Goal: Transaction & Acquisition: Purchase product/service

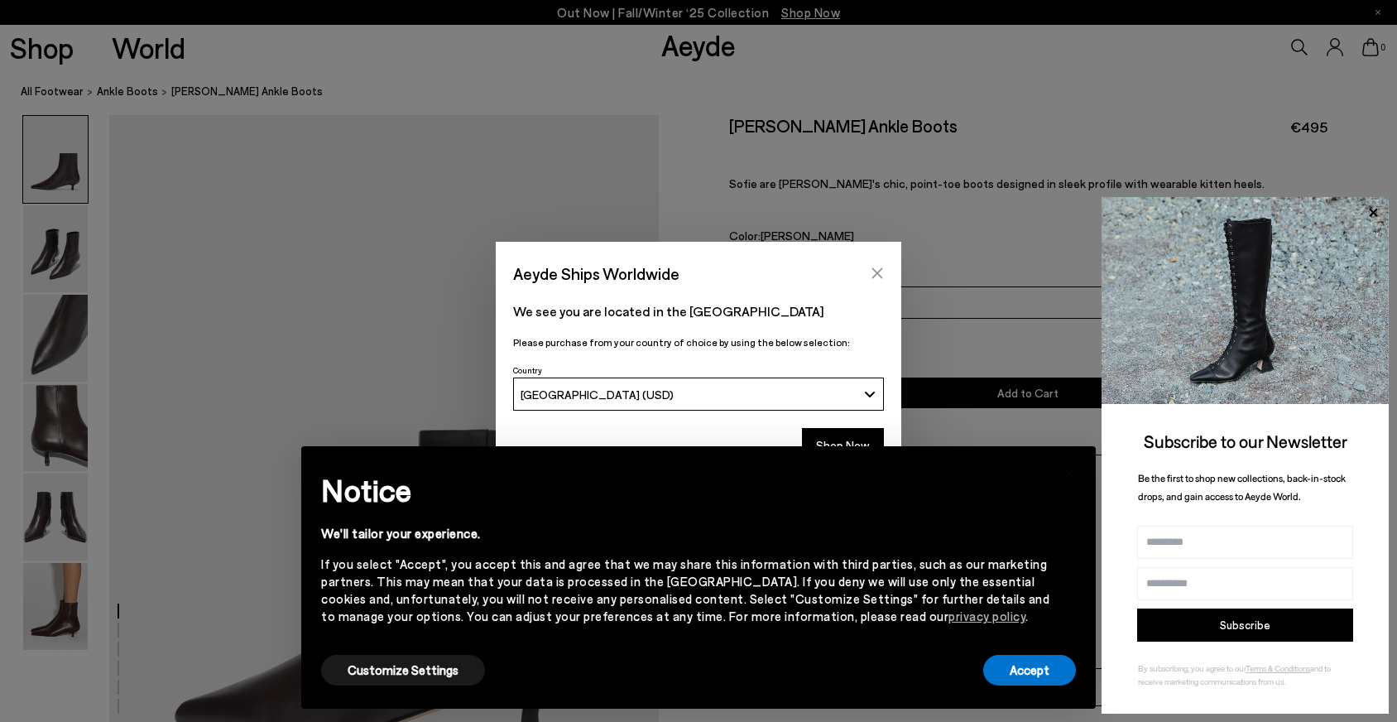
click at [871, 273] on icon "Close" at bounding box center [877, 272] width 13 height 13
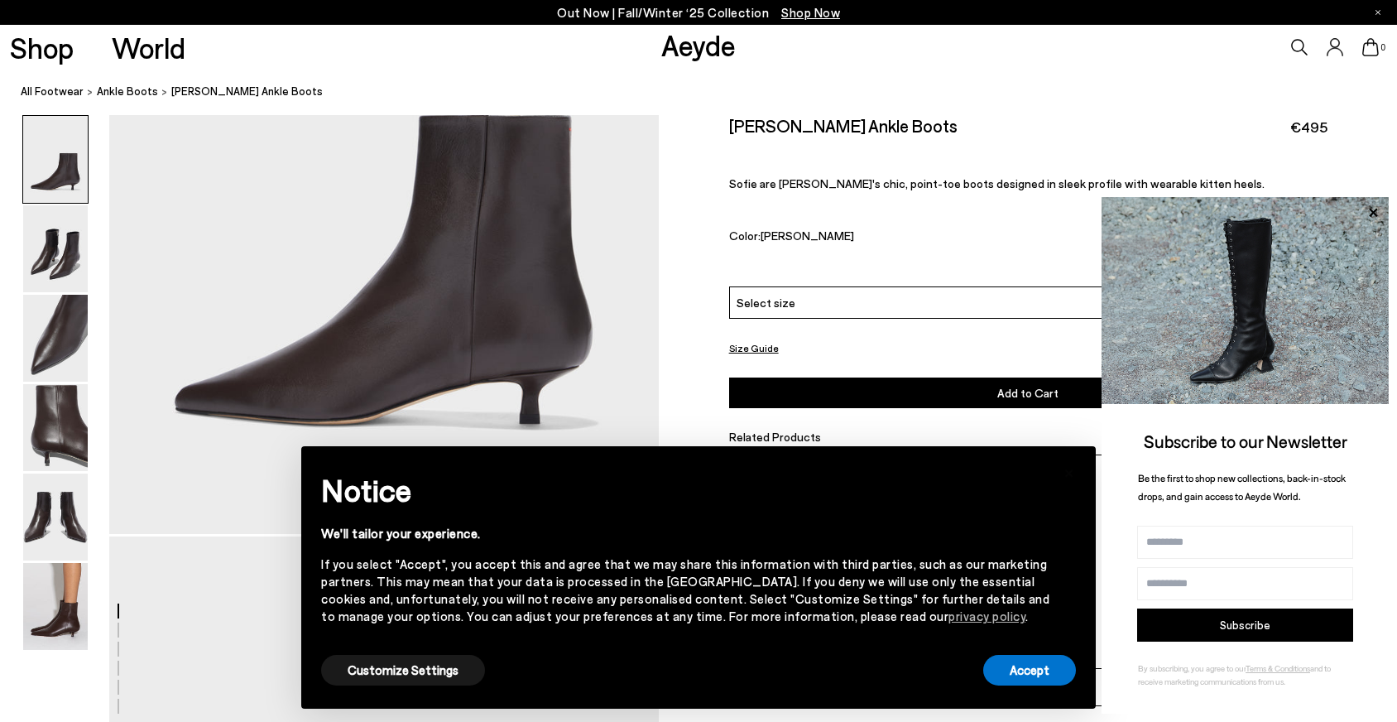
scroll to position [361, 0]
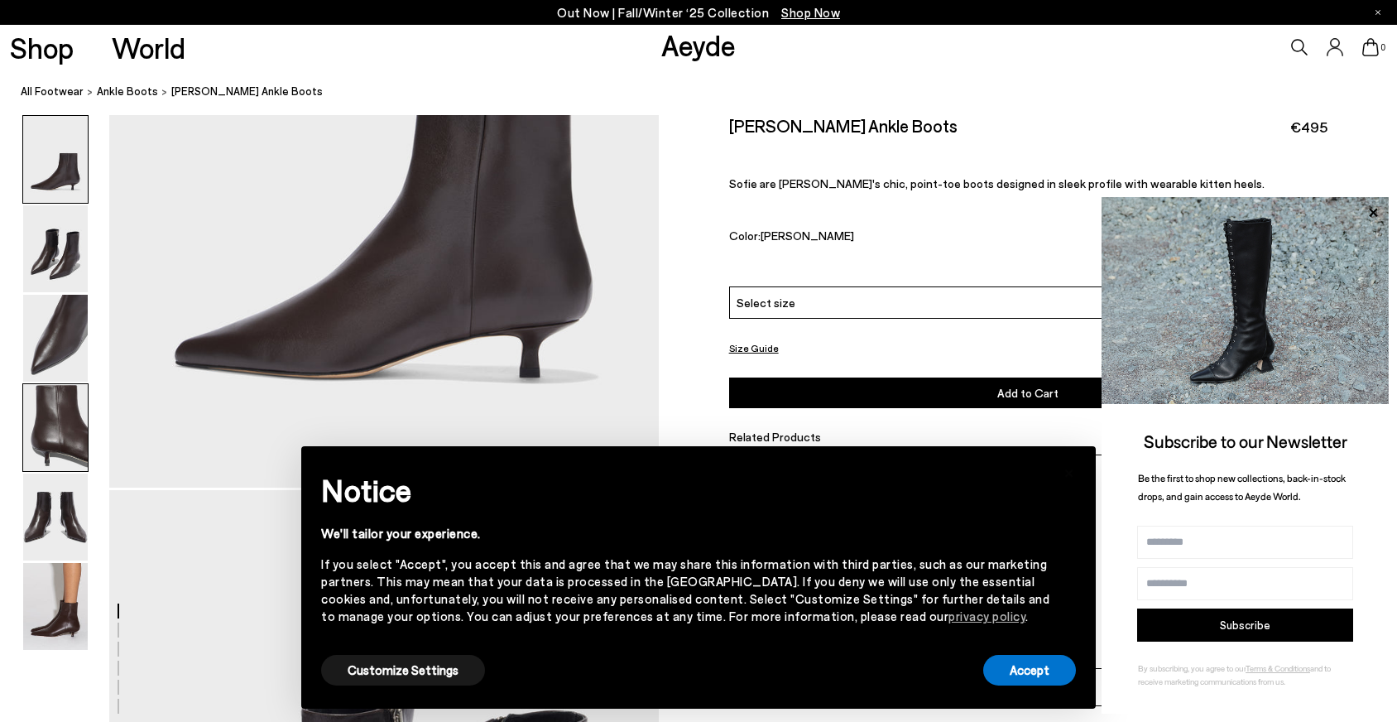
click at [41, 420] on img at bounding box center [55, 427] width 65 height 87
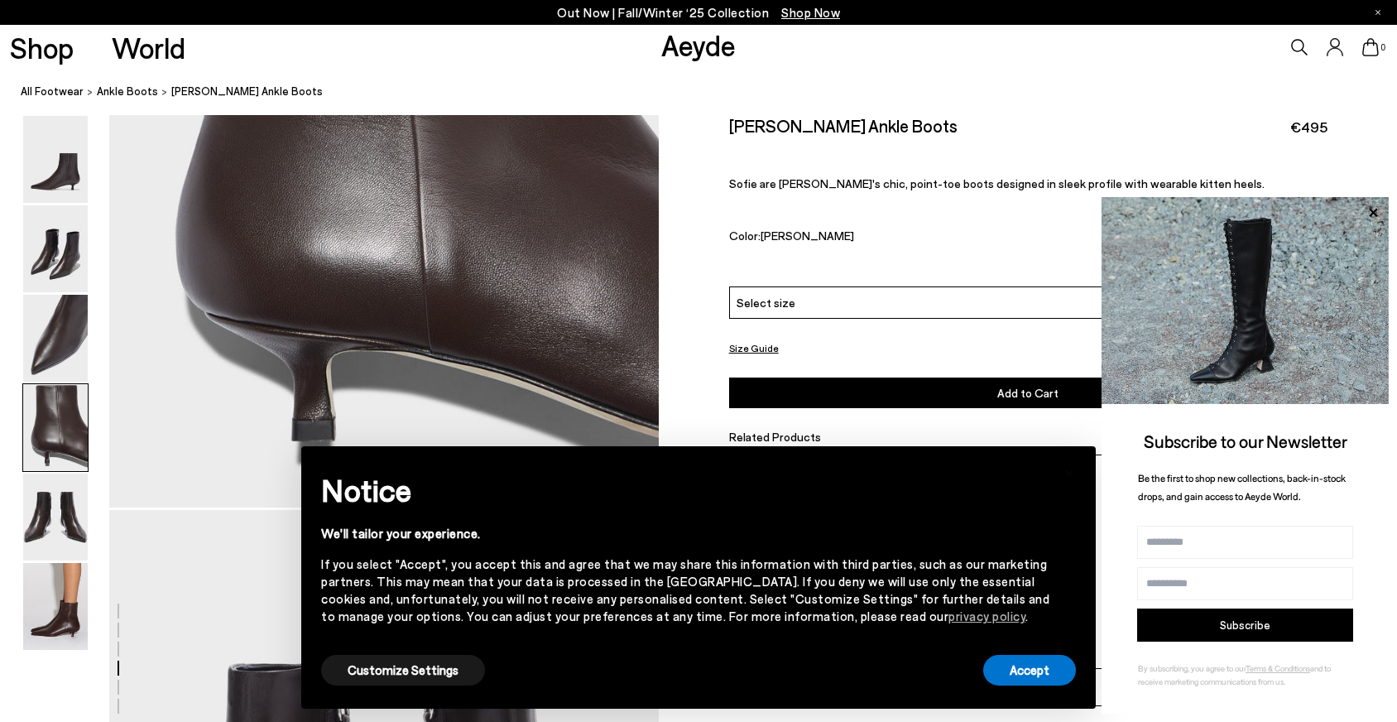
scroll to position [2574, 0]
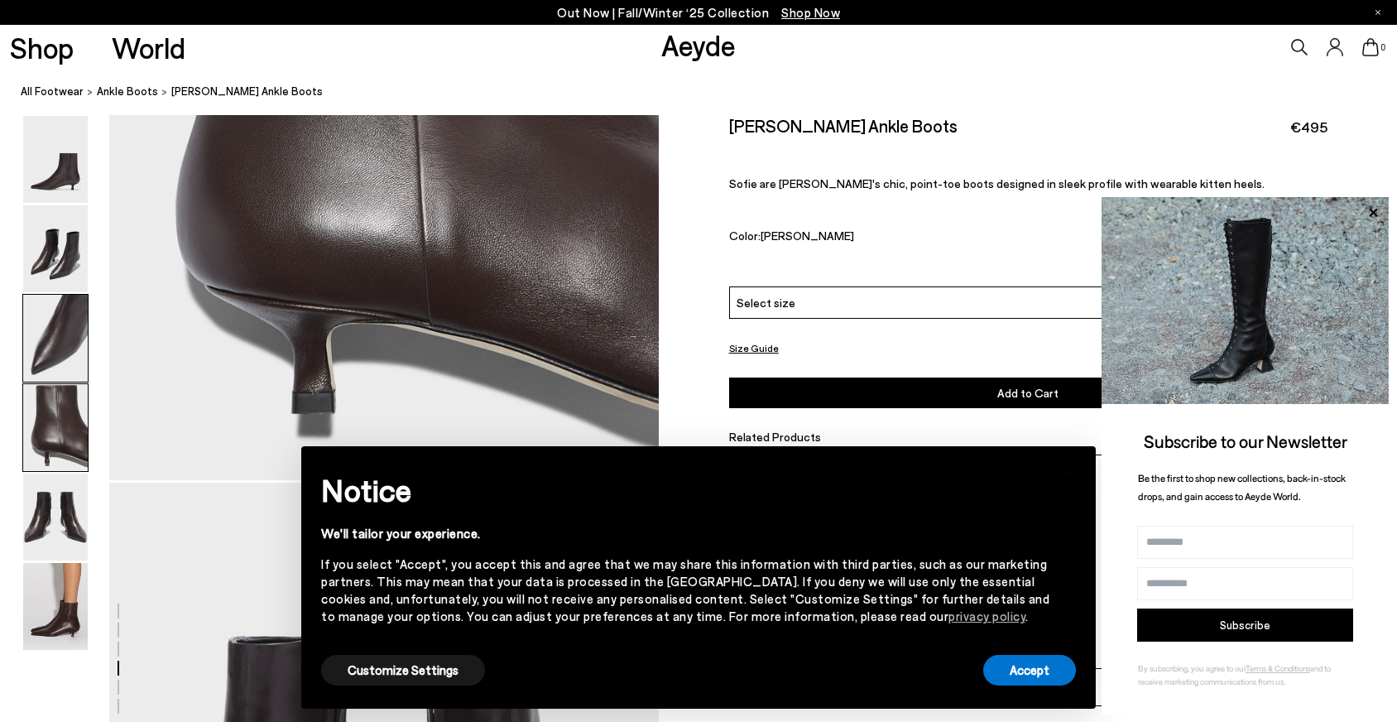
click at [56, 357] on img at bounding box center [55, 338] width 65 height 87
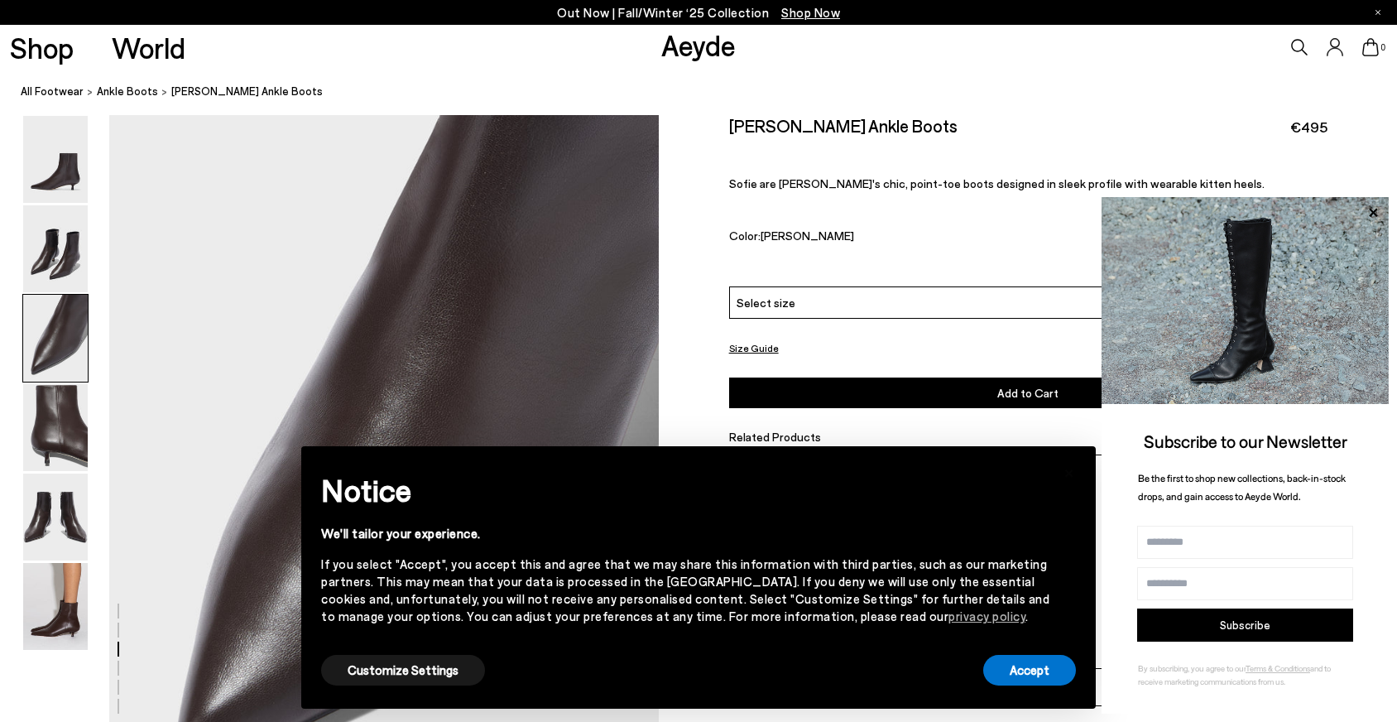
scroll to position [1472, 0]
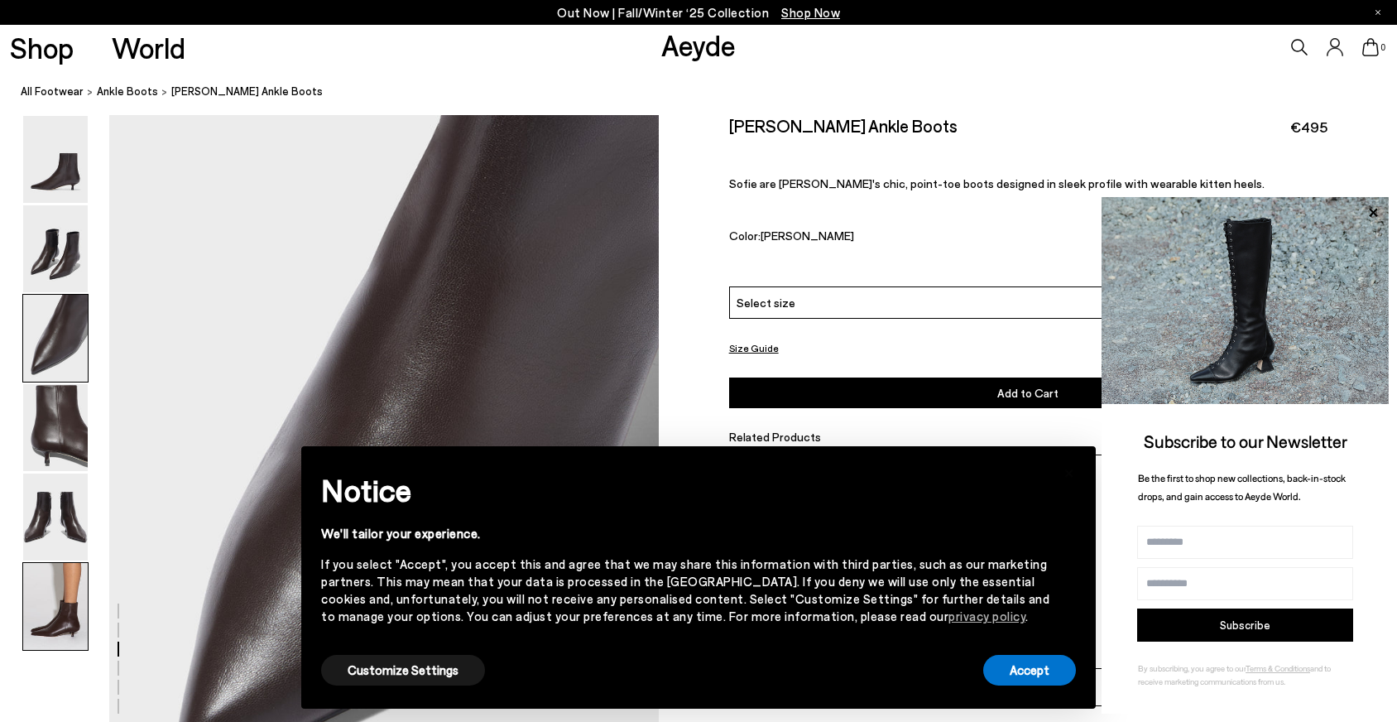
click at [48, 588] on img at bounding box center [55, 606] width 65 height 87
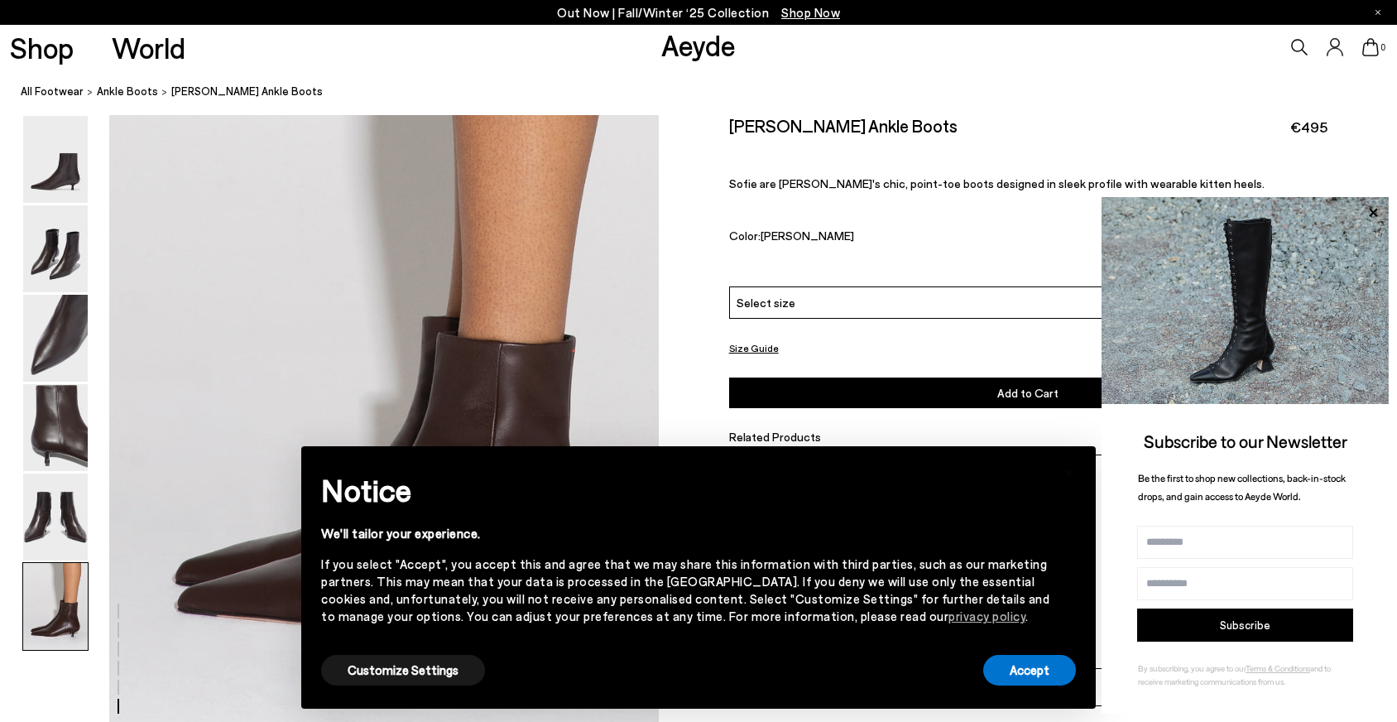
scroll to position [3792, 0]
click at [50, 91] on link "All Footwear" at bounding box center [52, 91] width 63 height 17
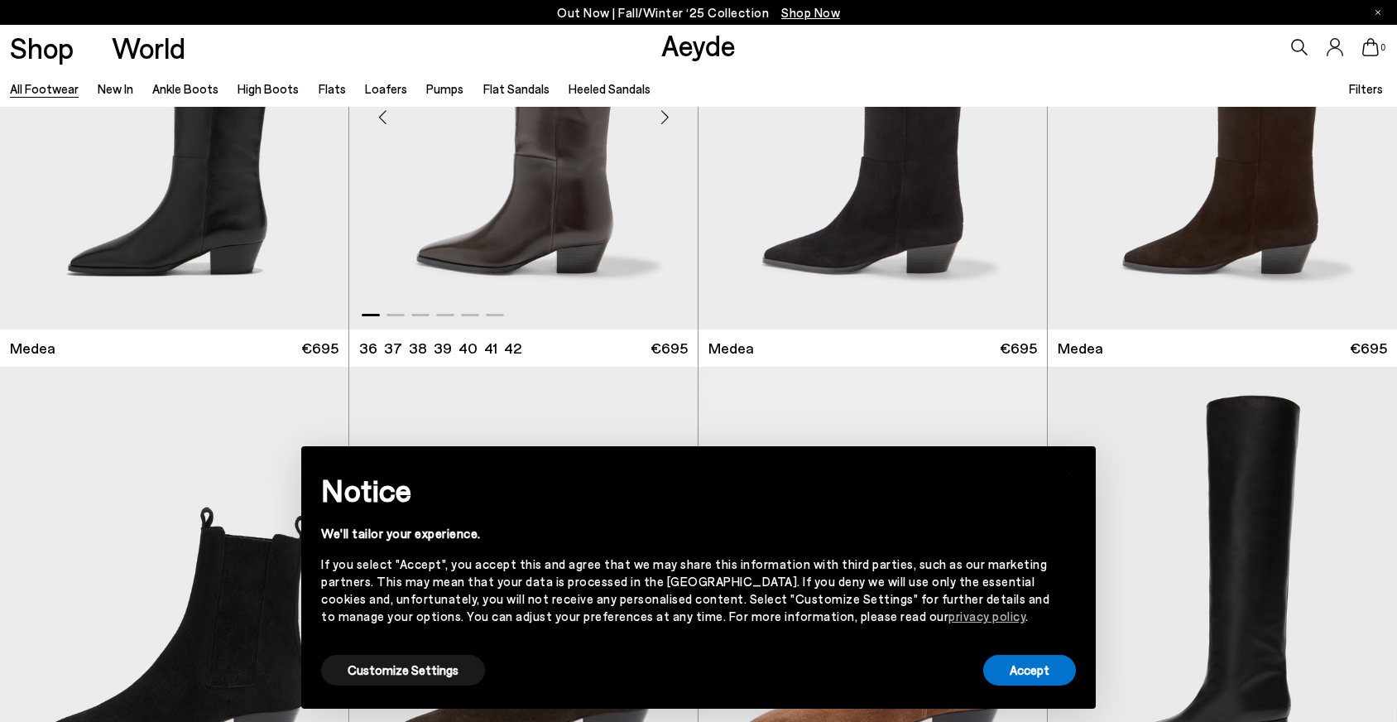
scroll to position [239, 0]
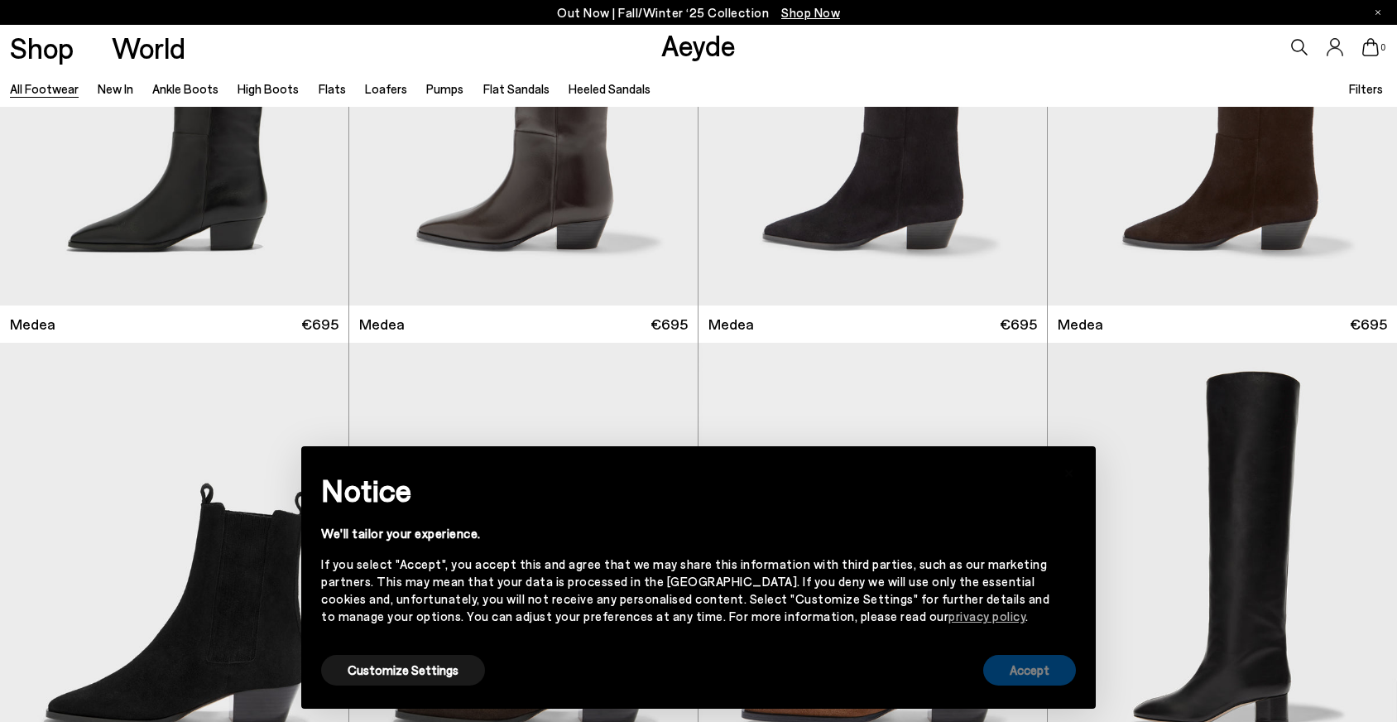
click at [1015, 669] on button "Accept" at bounding box center [1029, 670] width 93 height 31
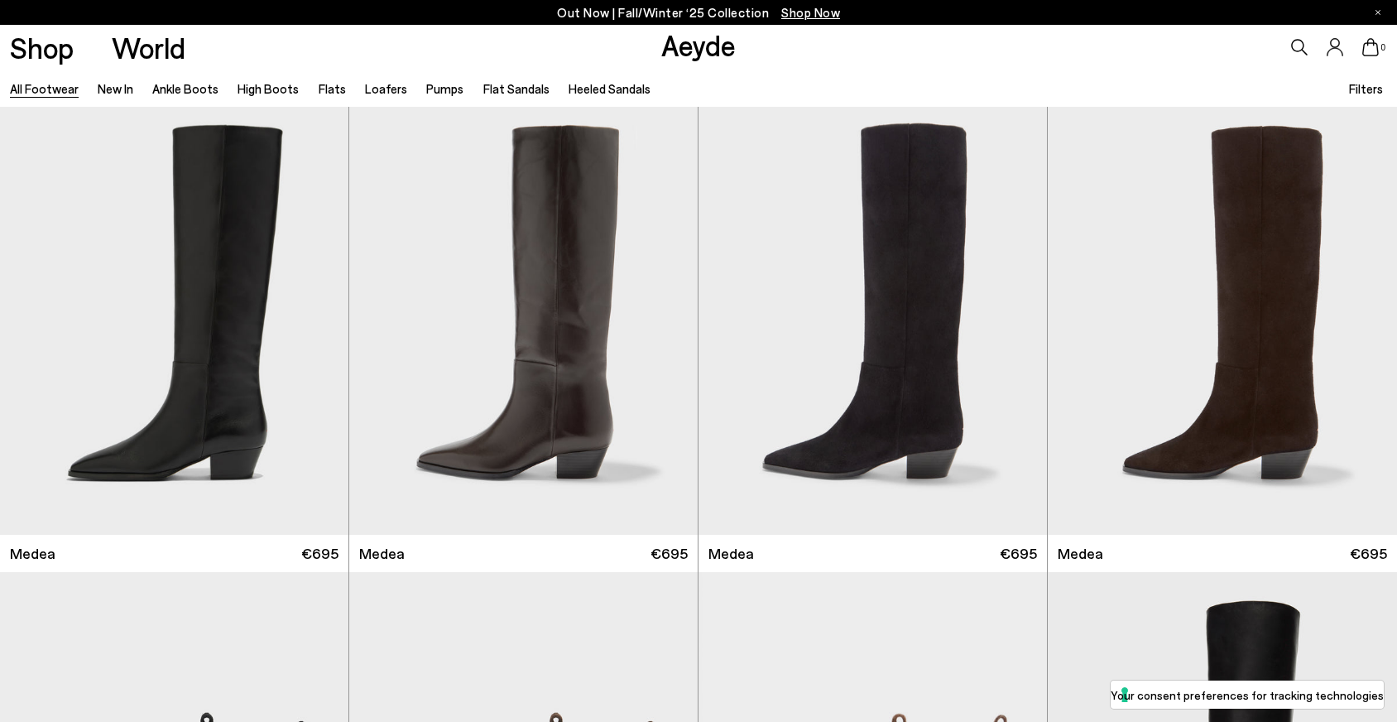
scroll to position [0, 0]
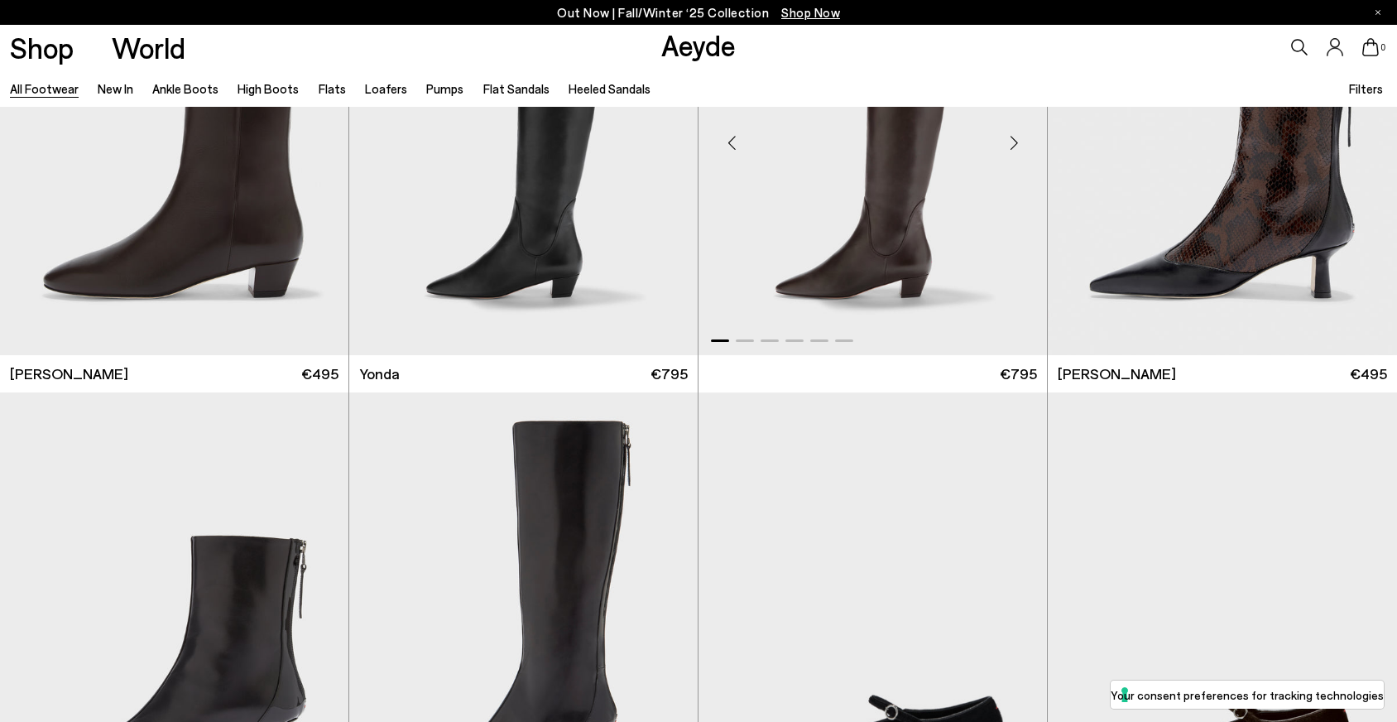
scroll to position [4385, 0]
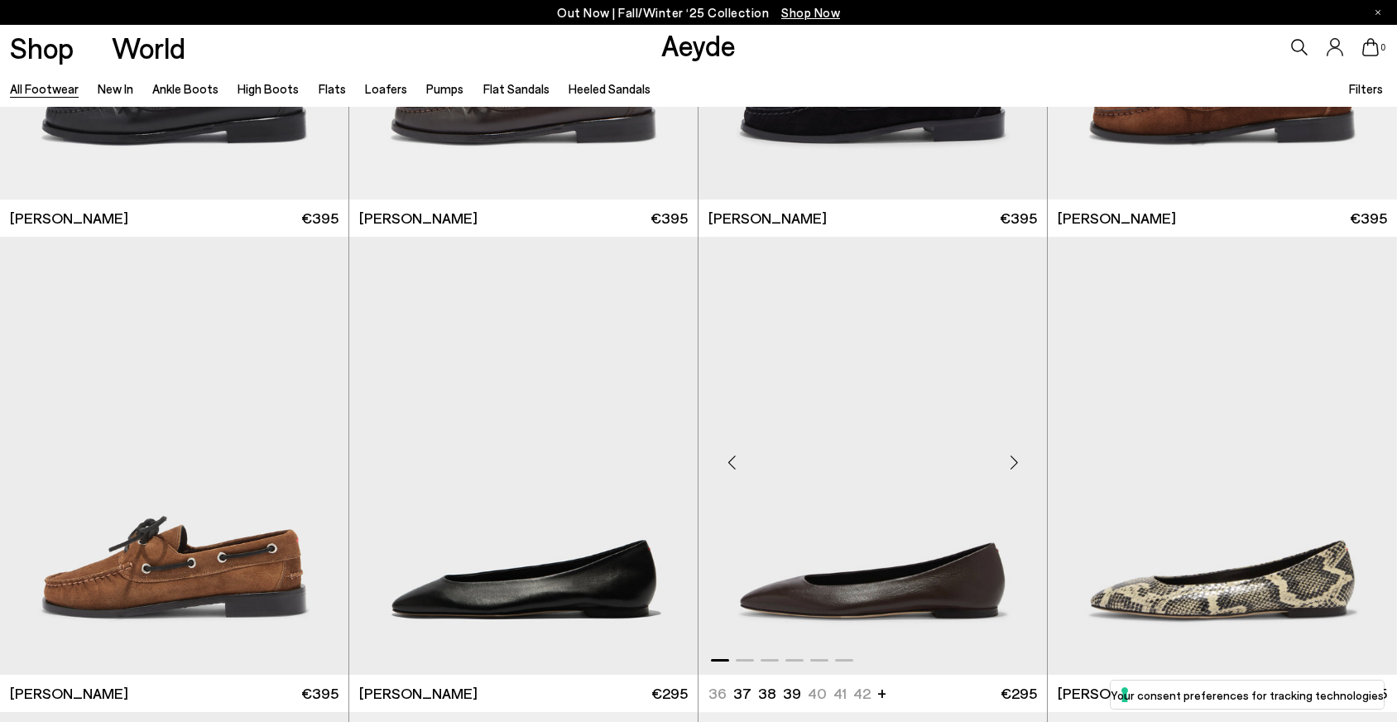
scroll to position [17694, 0]
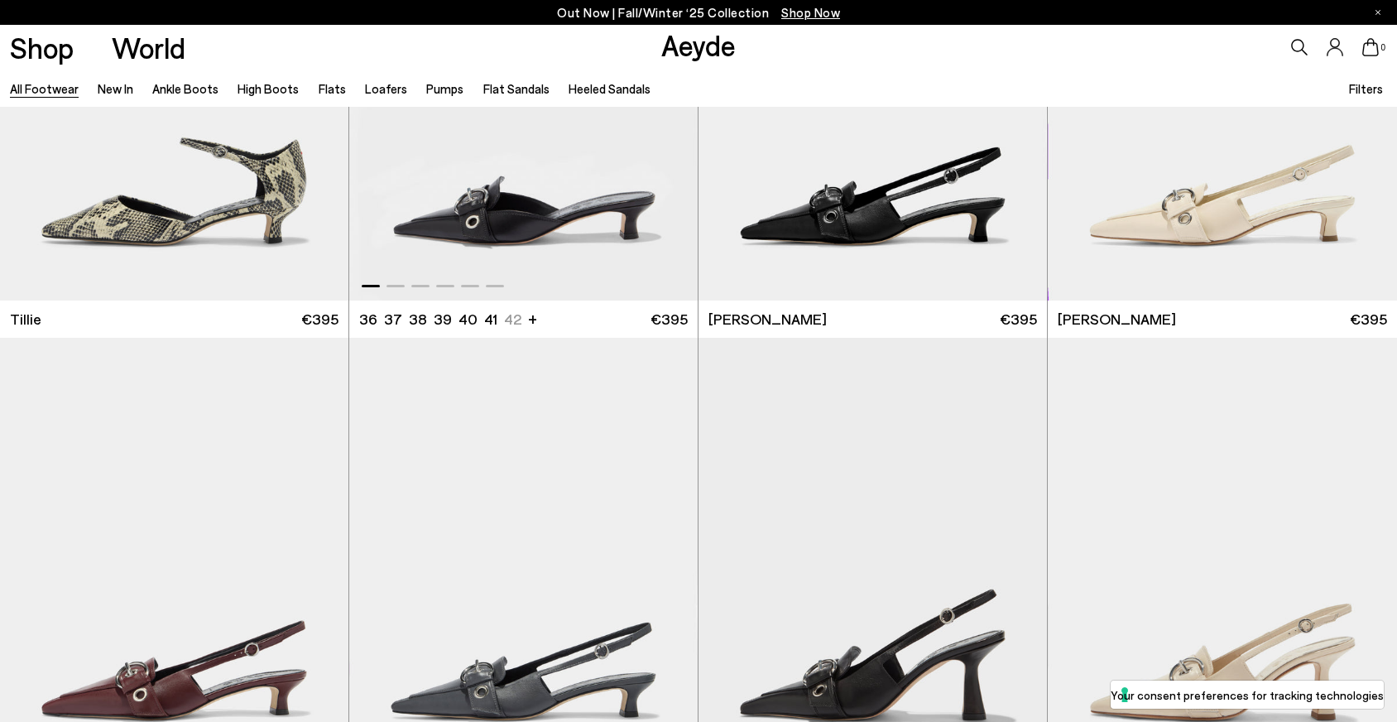
scroll to position [20765, 0]
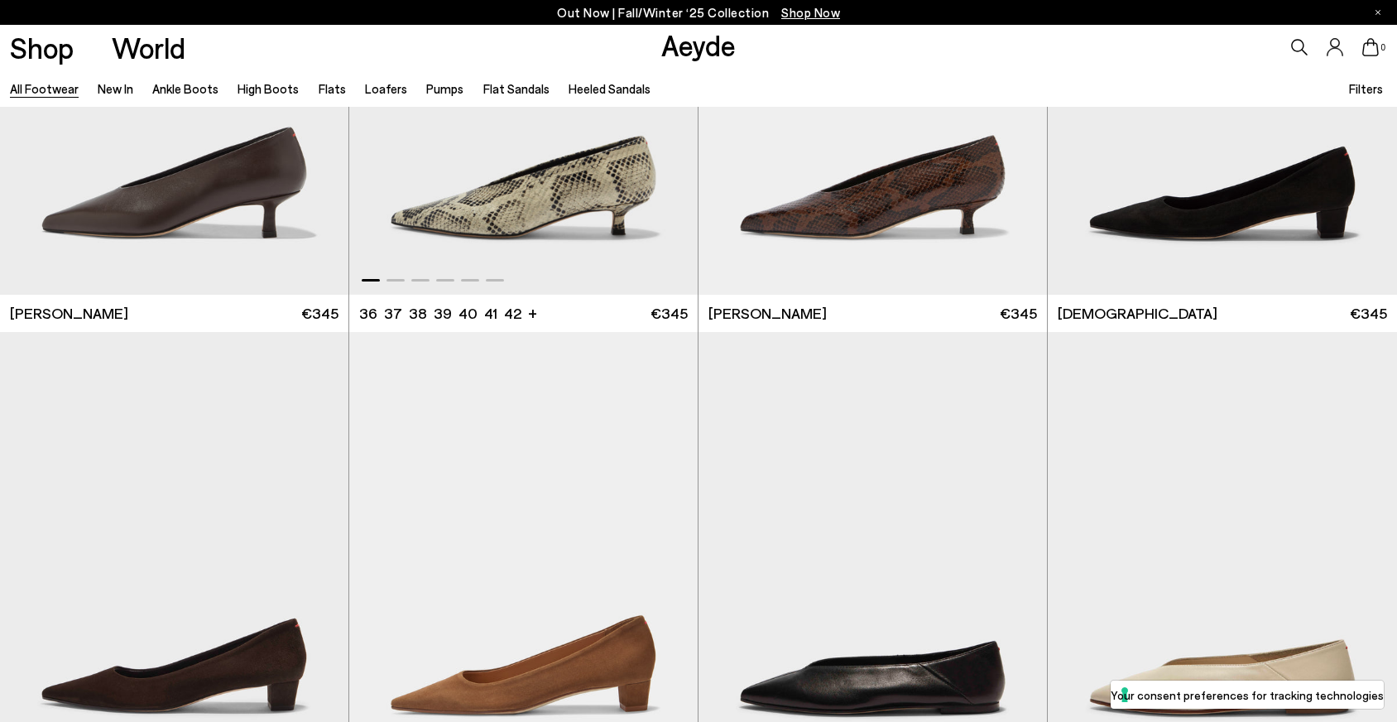
scroll to position [23586, 0]
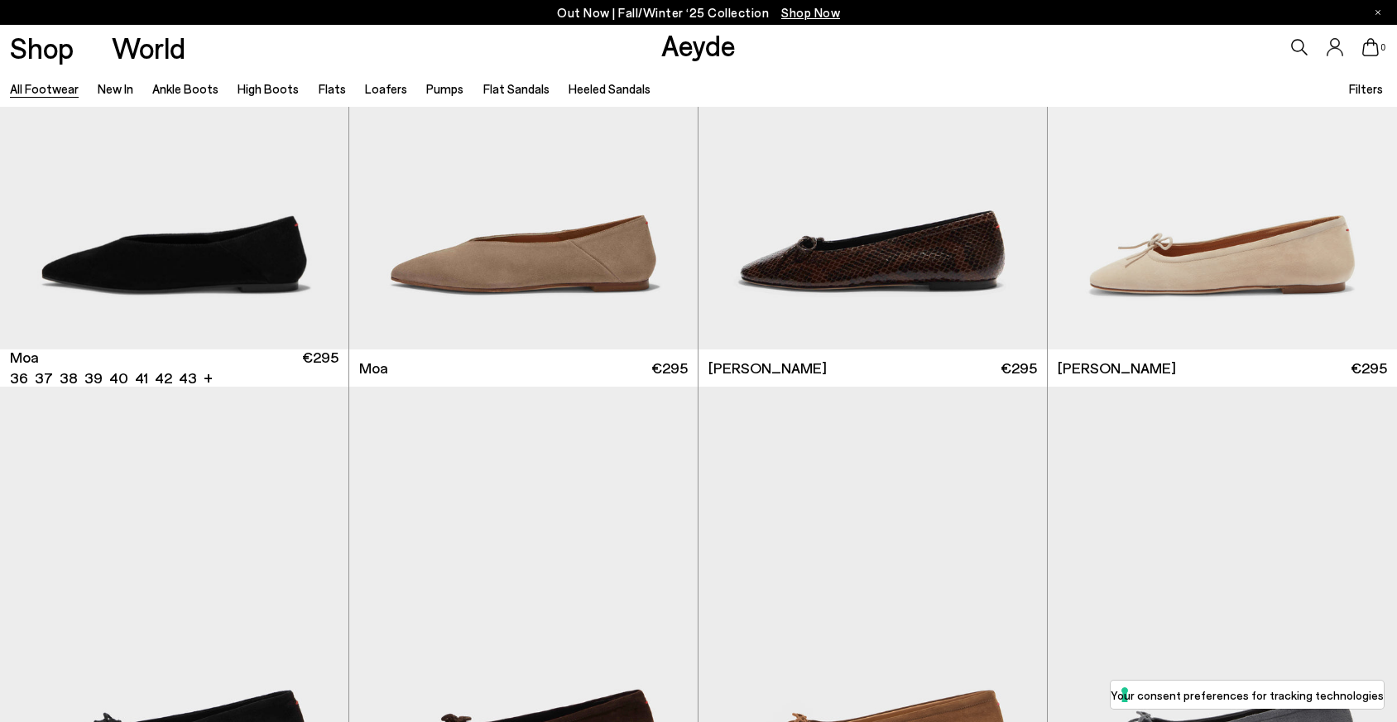
scroll to position [24919, 0]
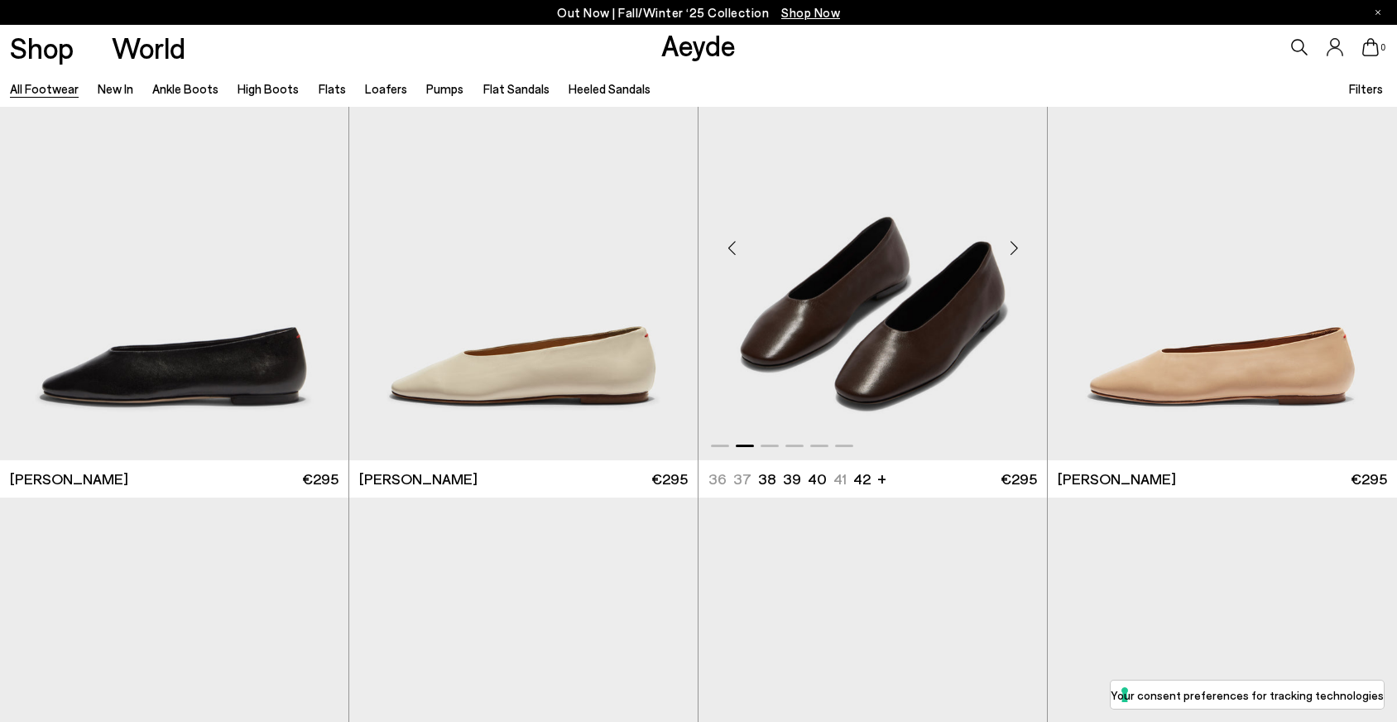
click at [826, 295] on img "2 / 6" at bounding box center [872, 241] width 348 height 438
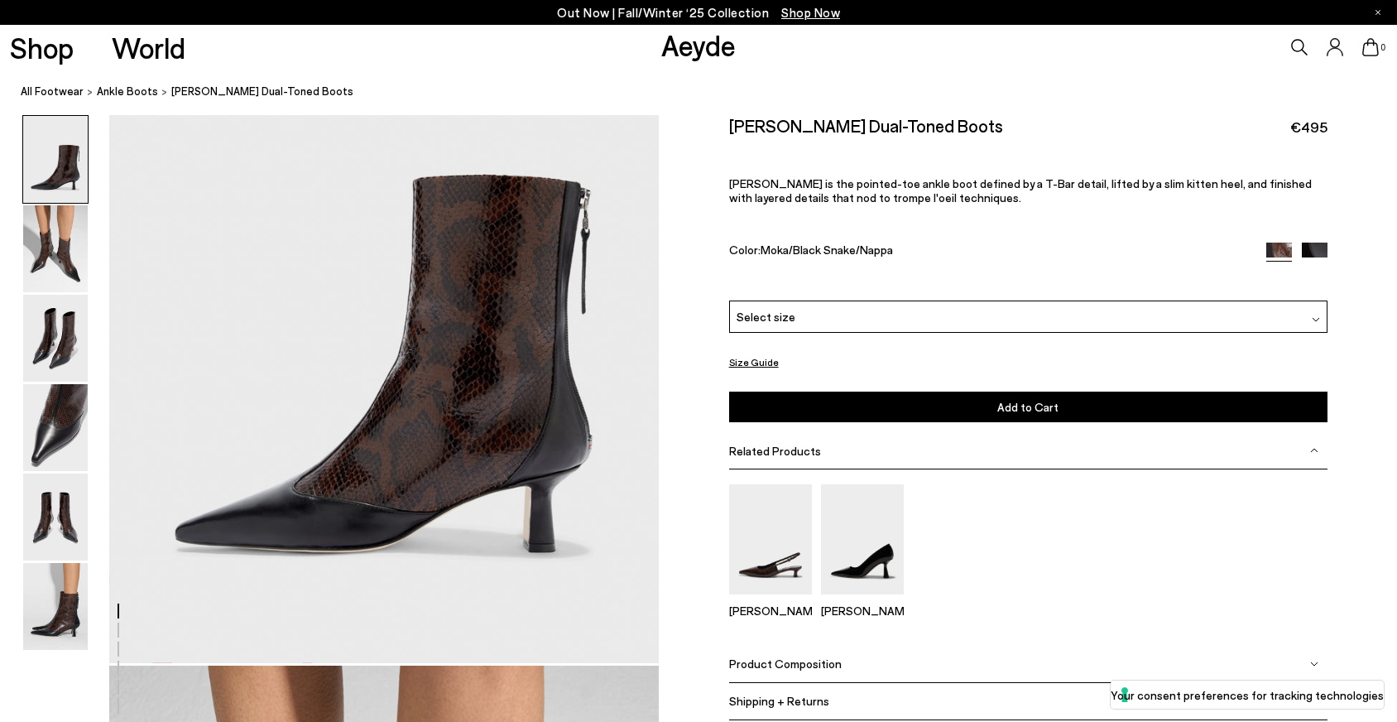
scroll to position [188, 0]
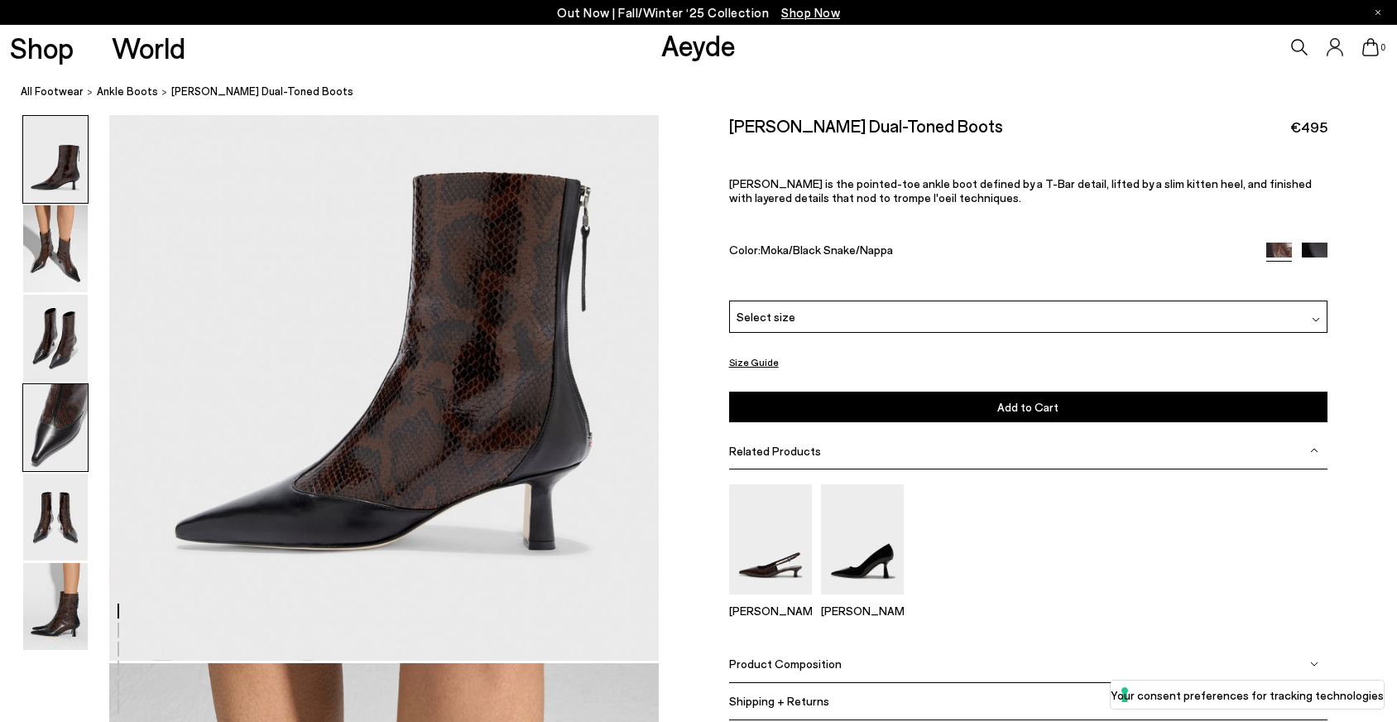
click at [60, 433] on img at bounding box center [55, 427] width 65 height 87
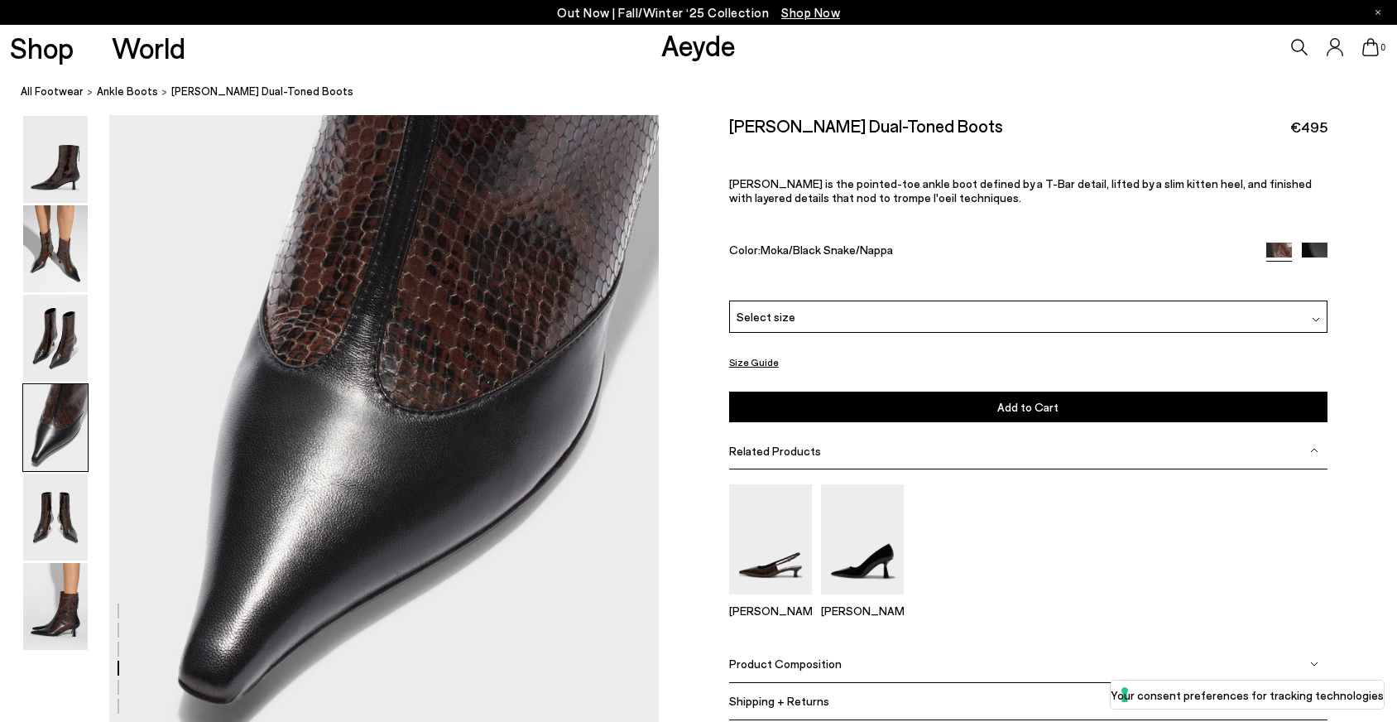
scroll to position [2315, 0]
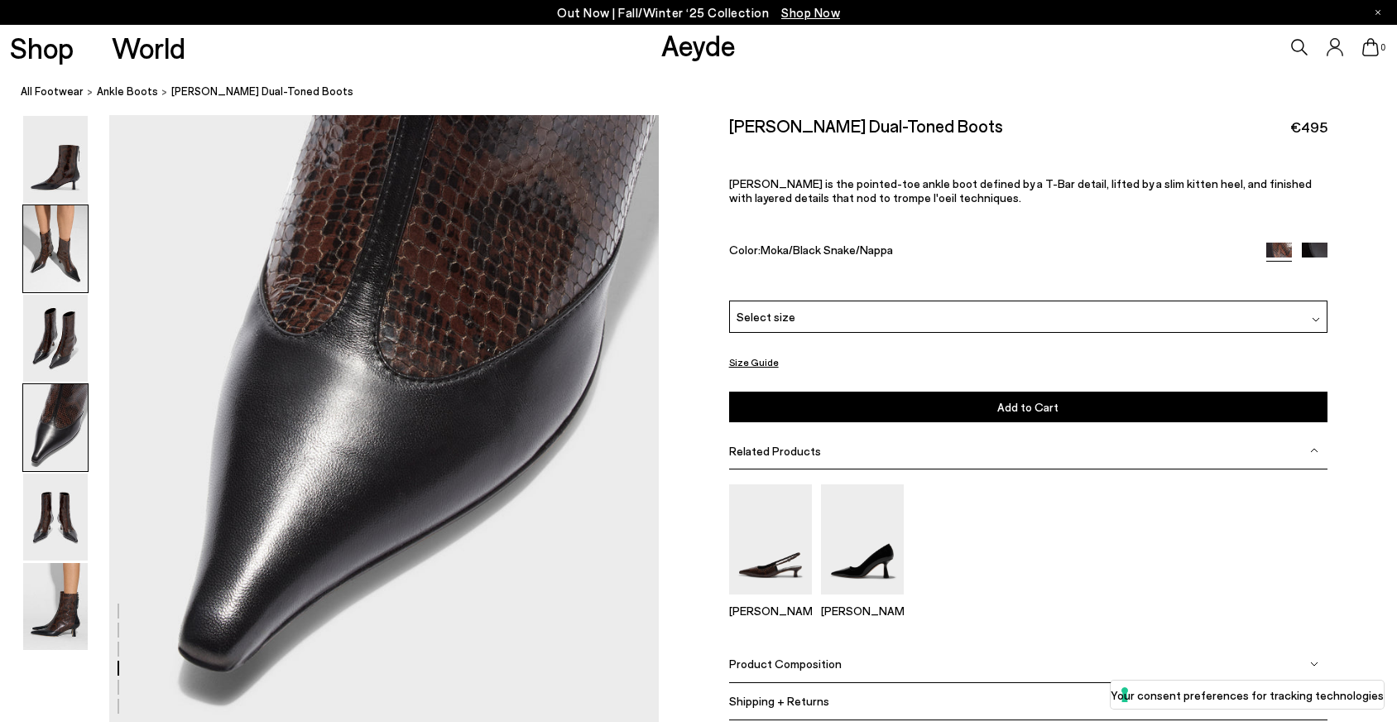
click at [59, 259] on img at bounding box center [55, 248] width 65 height 87
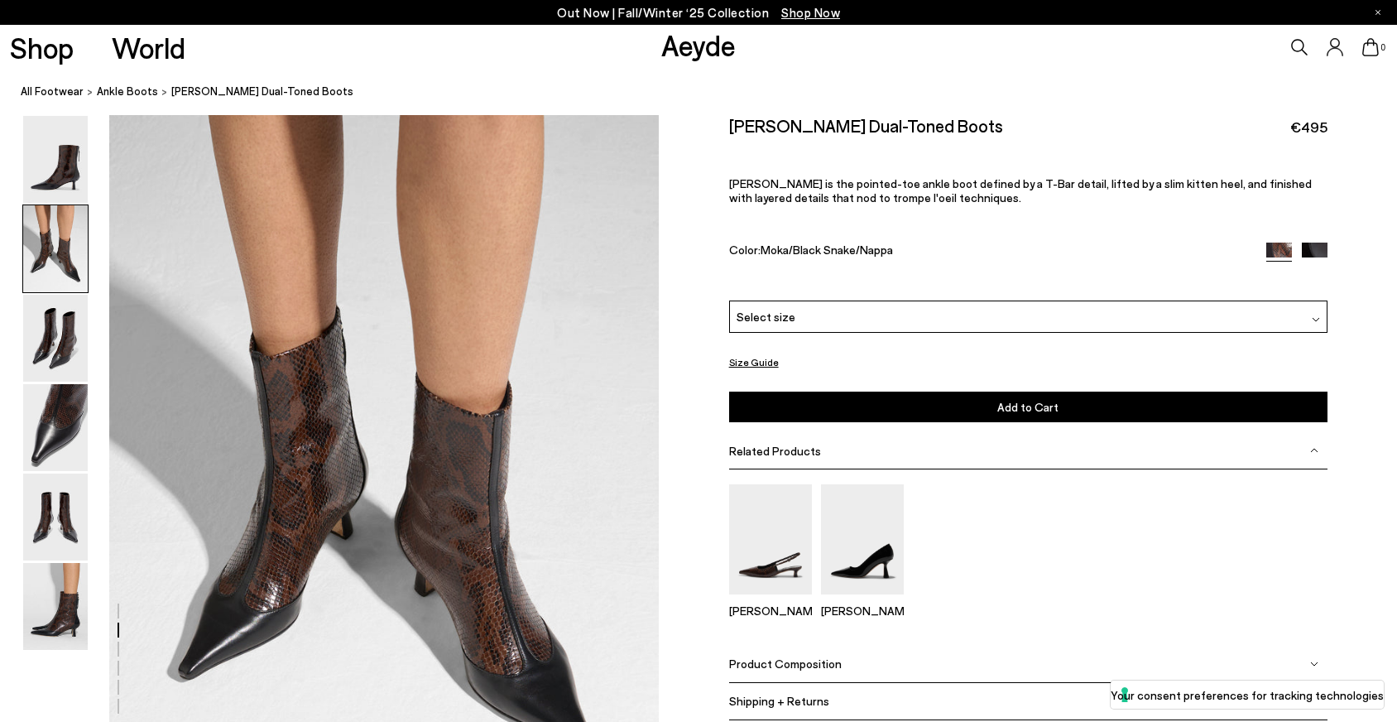
scroll to position [736, 0]
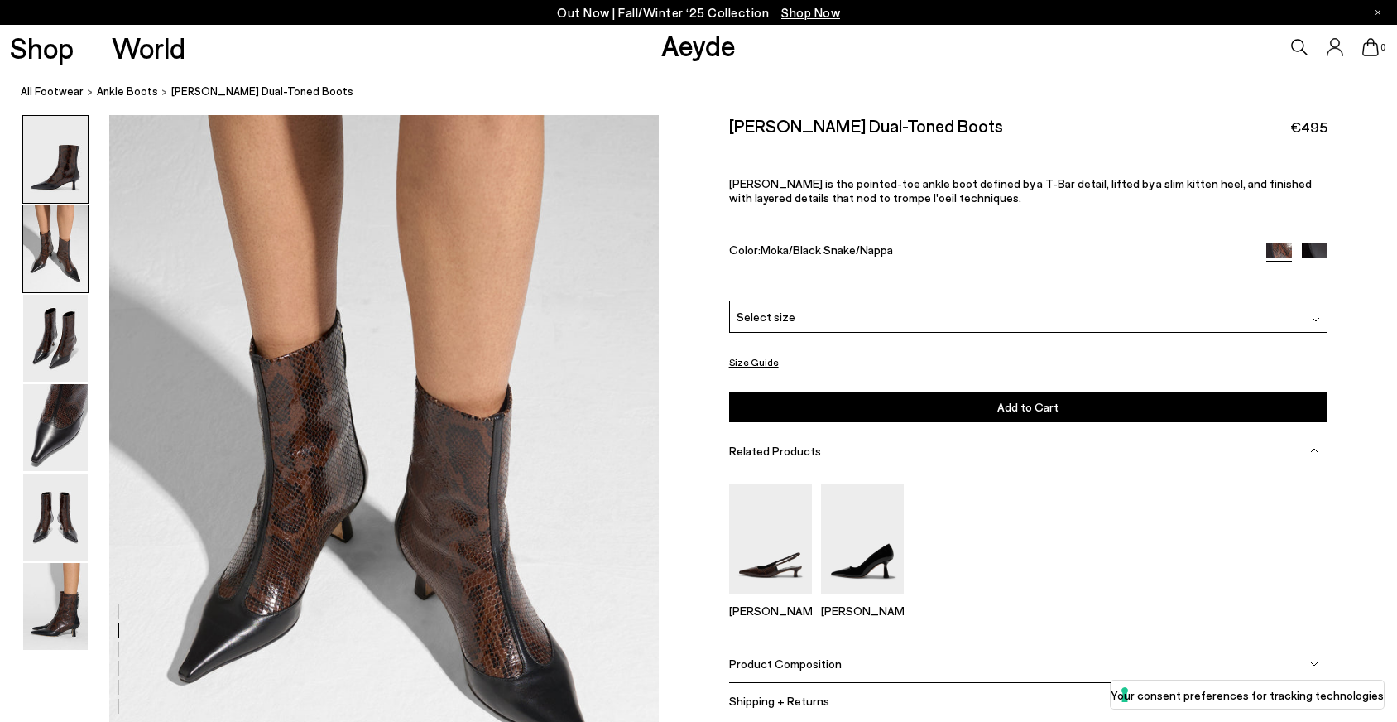
click at [47, 166] on img at bounding box center [55, 159] width 65 height 87
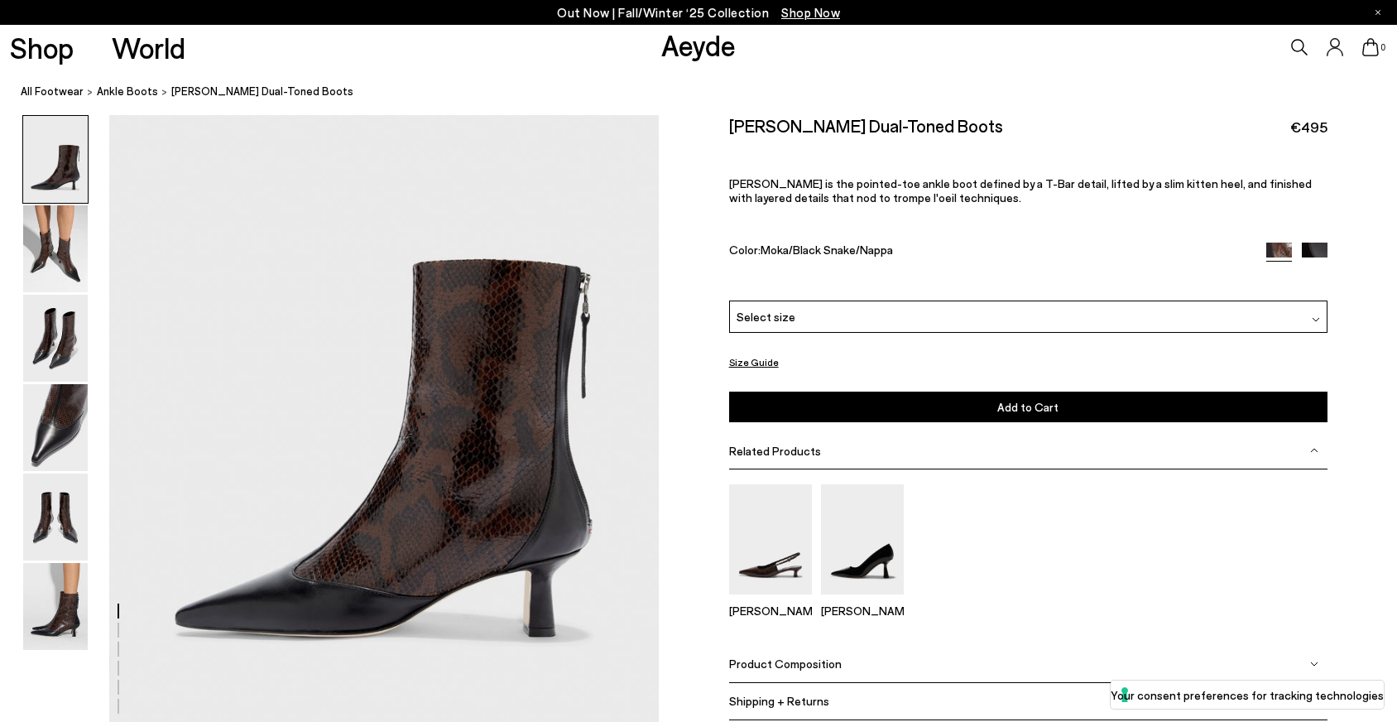
scroll to position [103, 0]
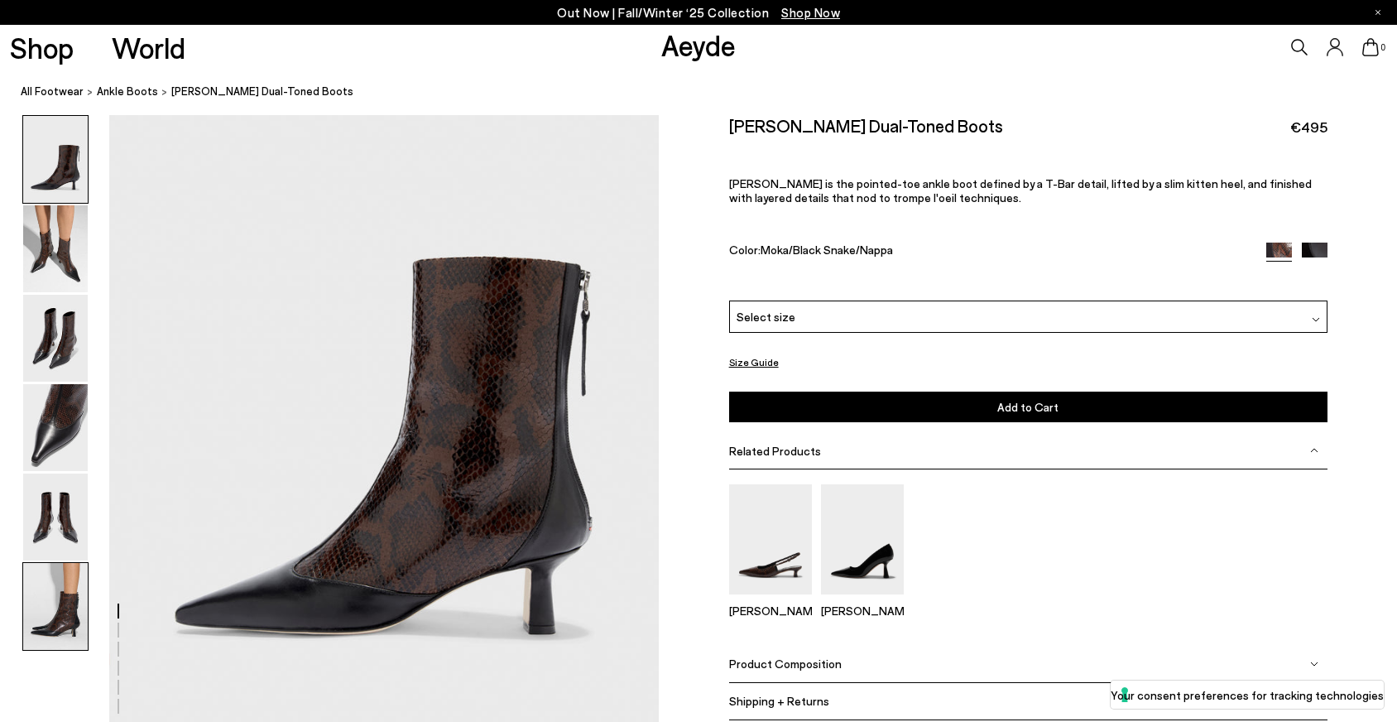
click at [52, 593] on img at bounding box center [55, 606] width 65 height 87
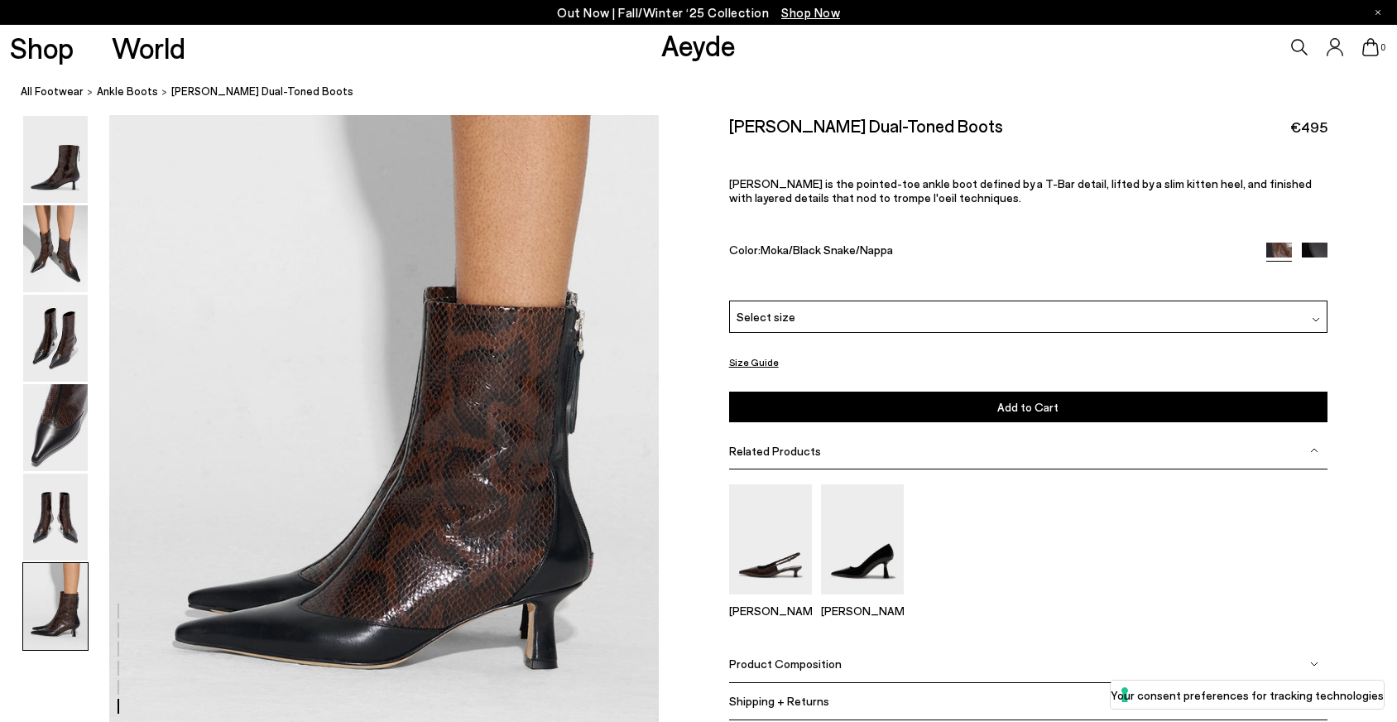
scroll to position [3744, 0]
click at [53, 420] on img at bounding box center [55, 427] width 65 height 87
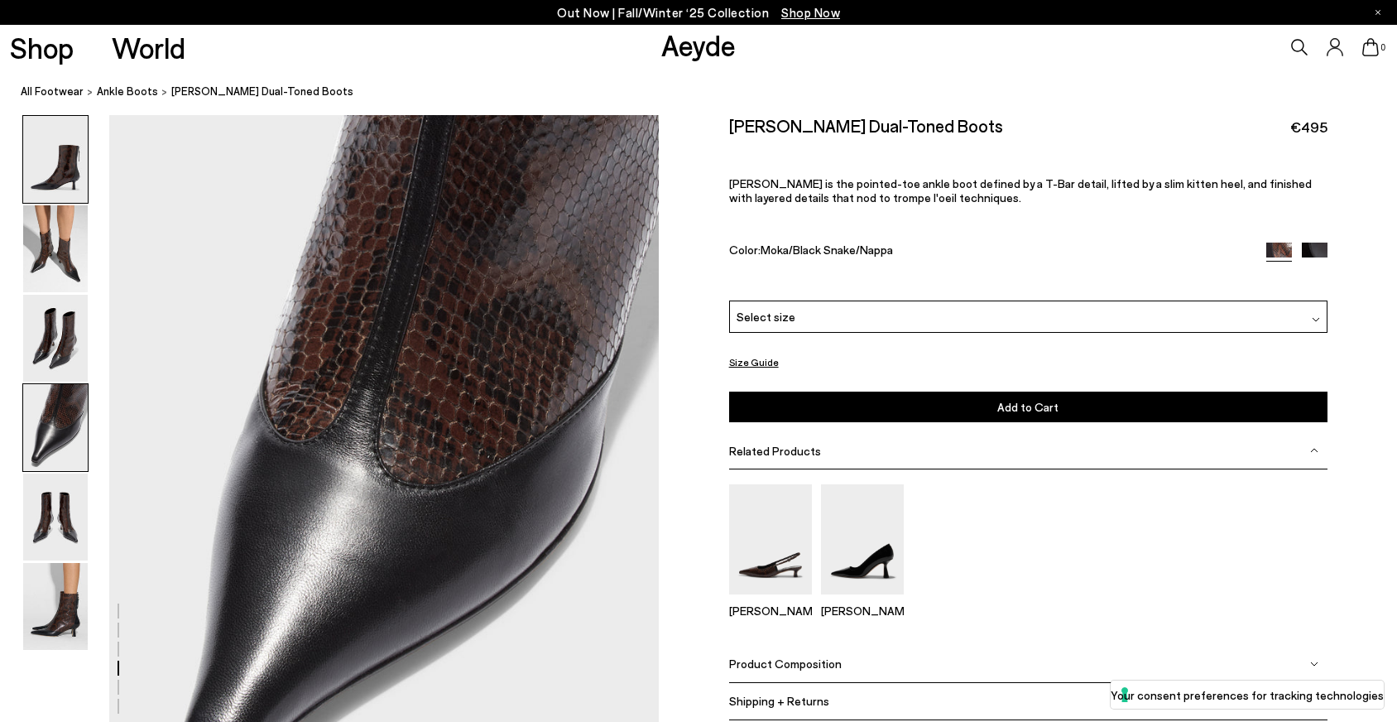
click at [50, 164] on img at bounding box center [55, 159] width 65 height 87
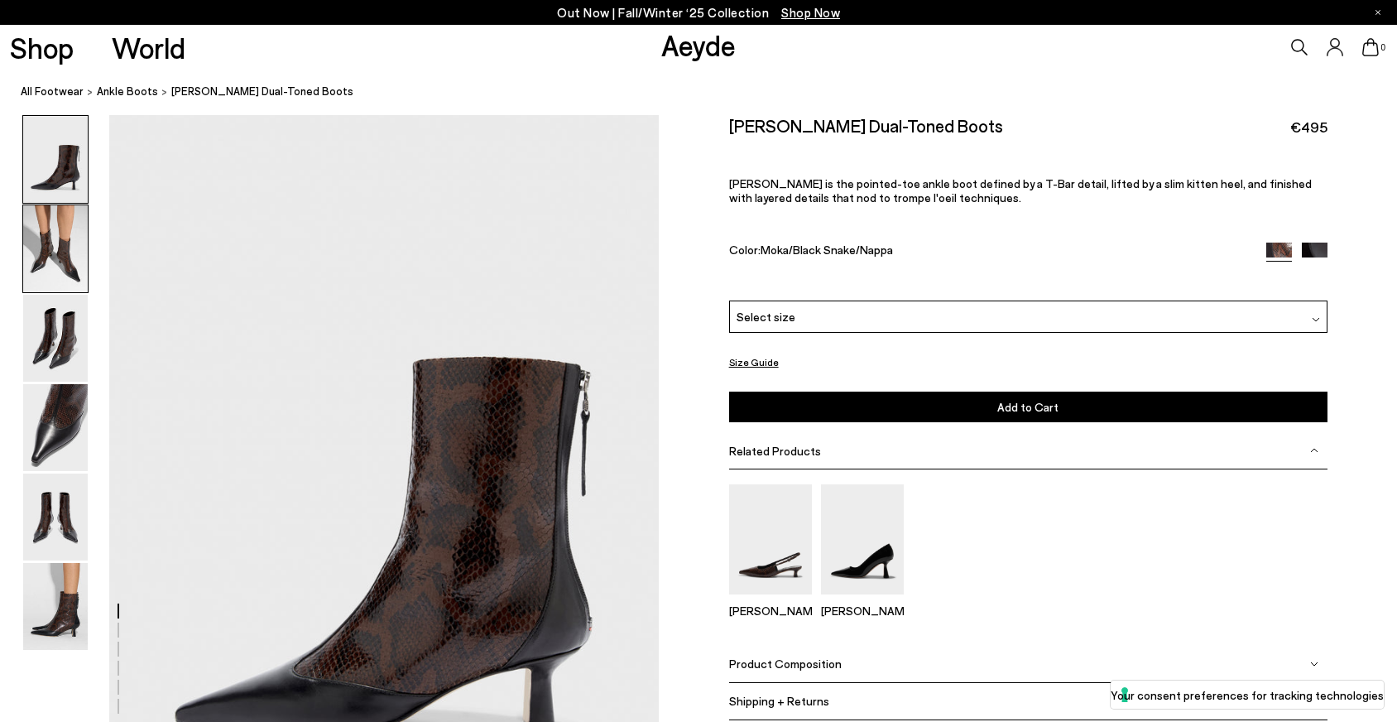
scroll to position [0, 0]
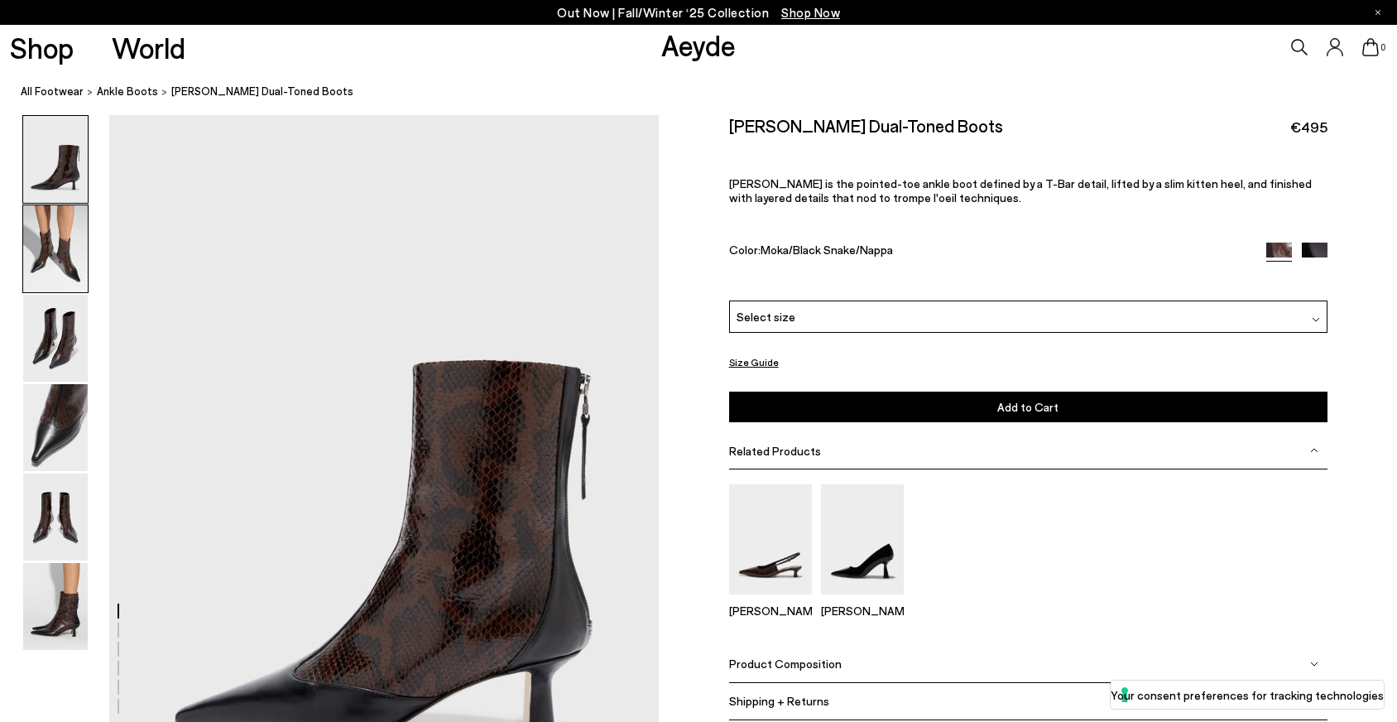
click at [53, 255] on img at bounding box center [55, 248] width 65 height 87
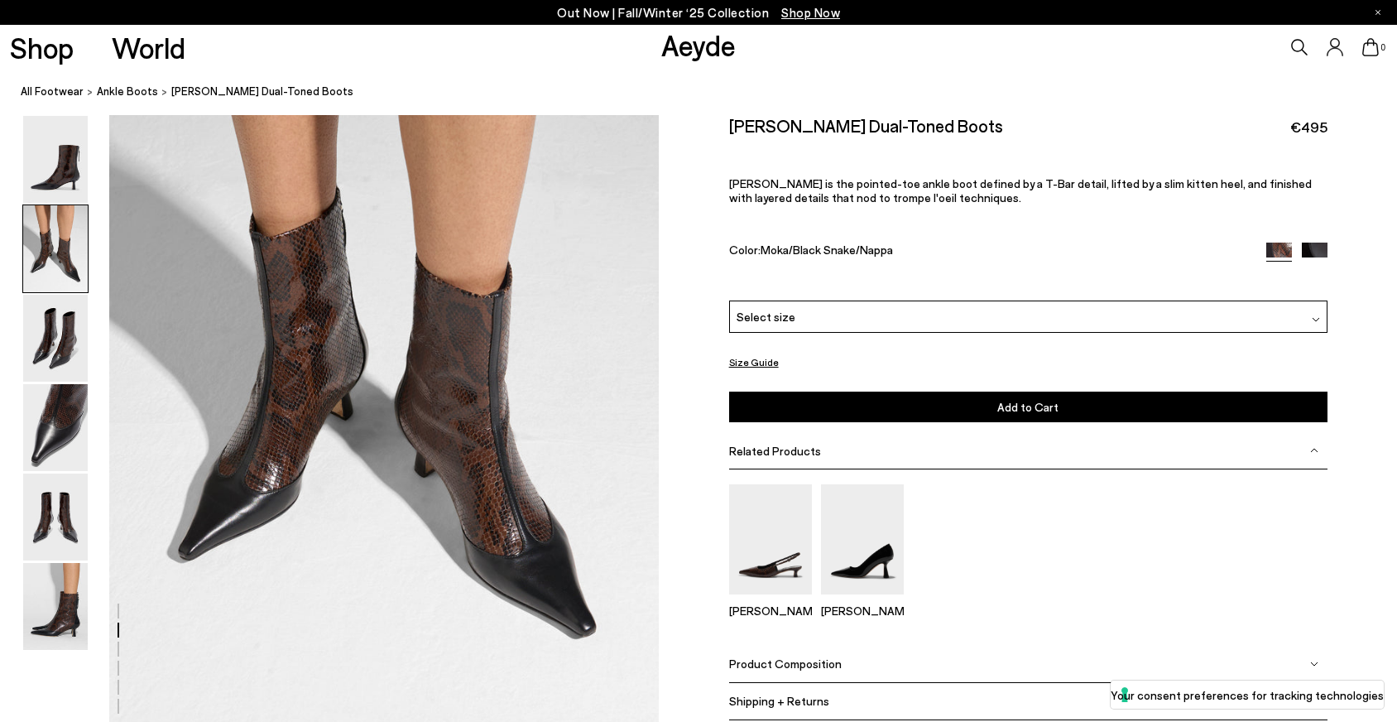
scroll to position [818, 0]
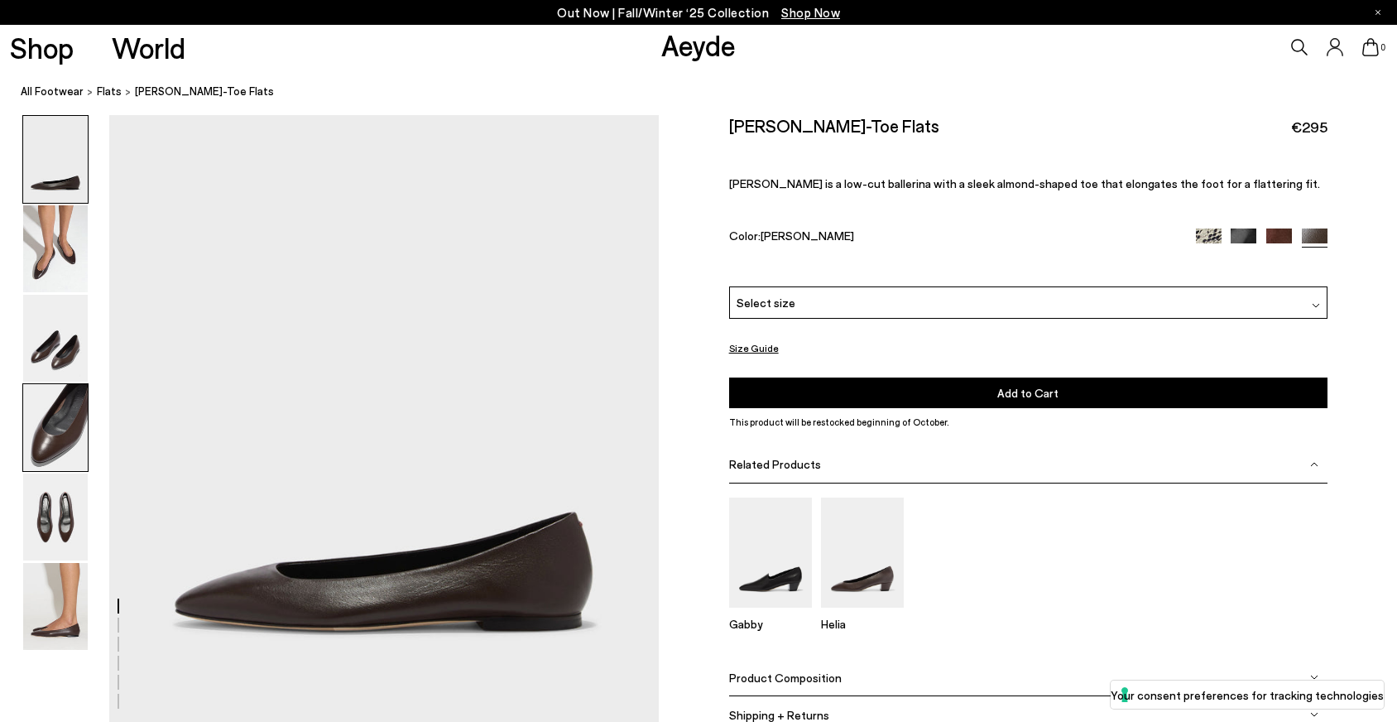
click at [55, 429] on img at bounding box center [55, 427] width 65 height 87
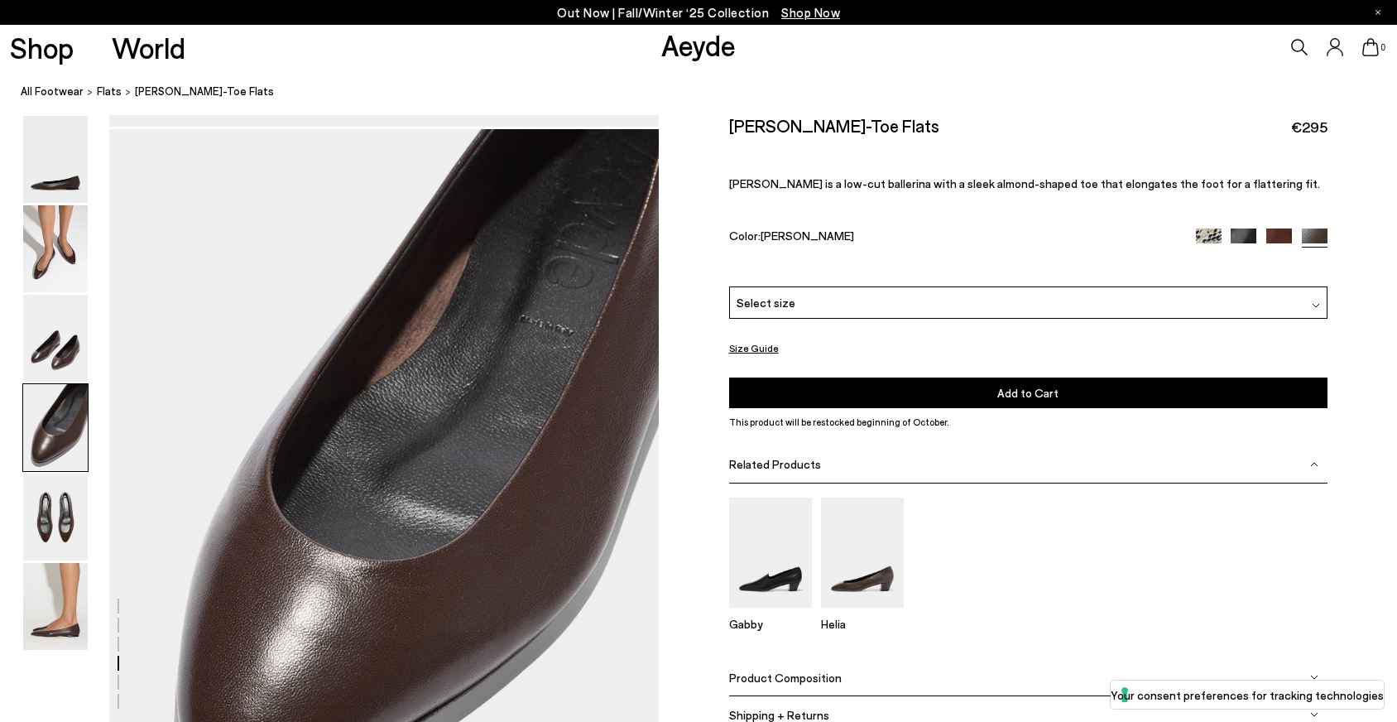
scroll to position [2081, 0]
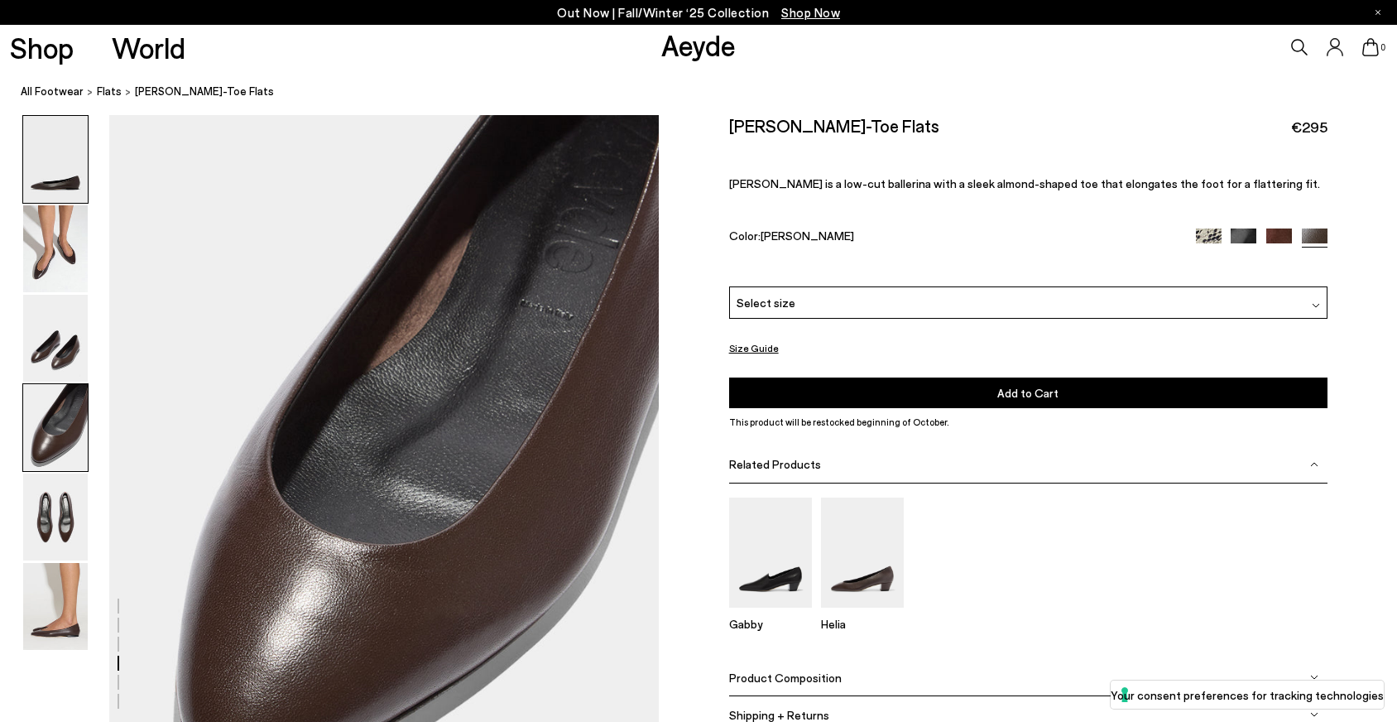
click at [58, 184] on img at bounding box center [55, 159] width 65 height 87
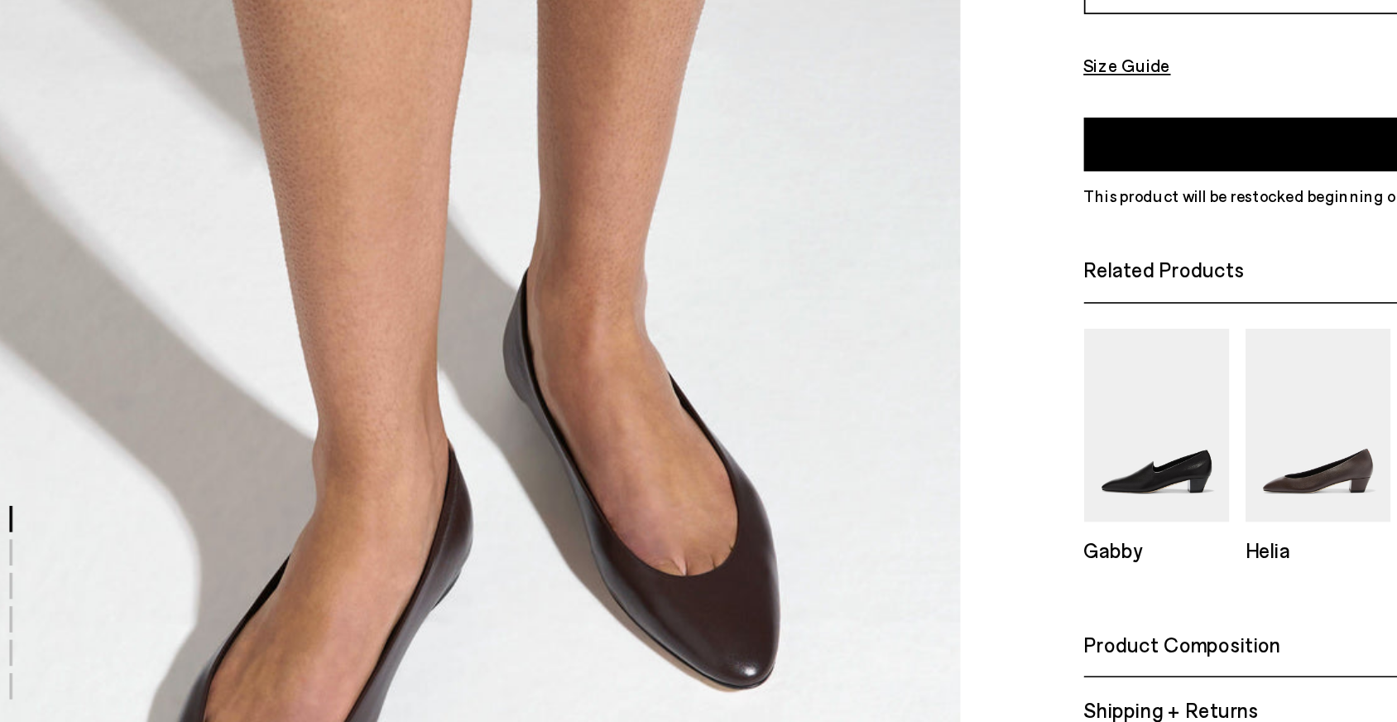
scroll to position [518, 0]
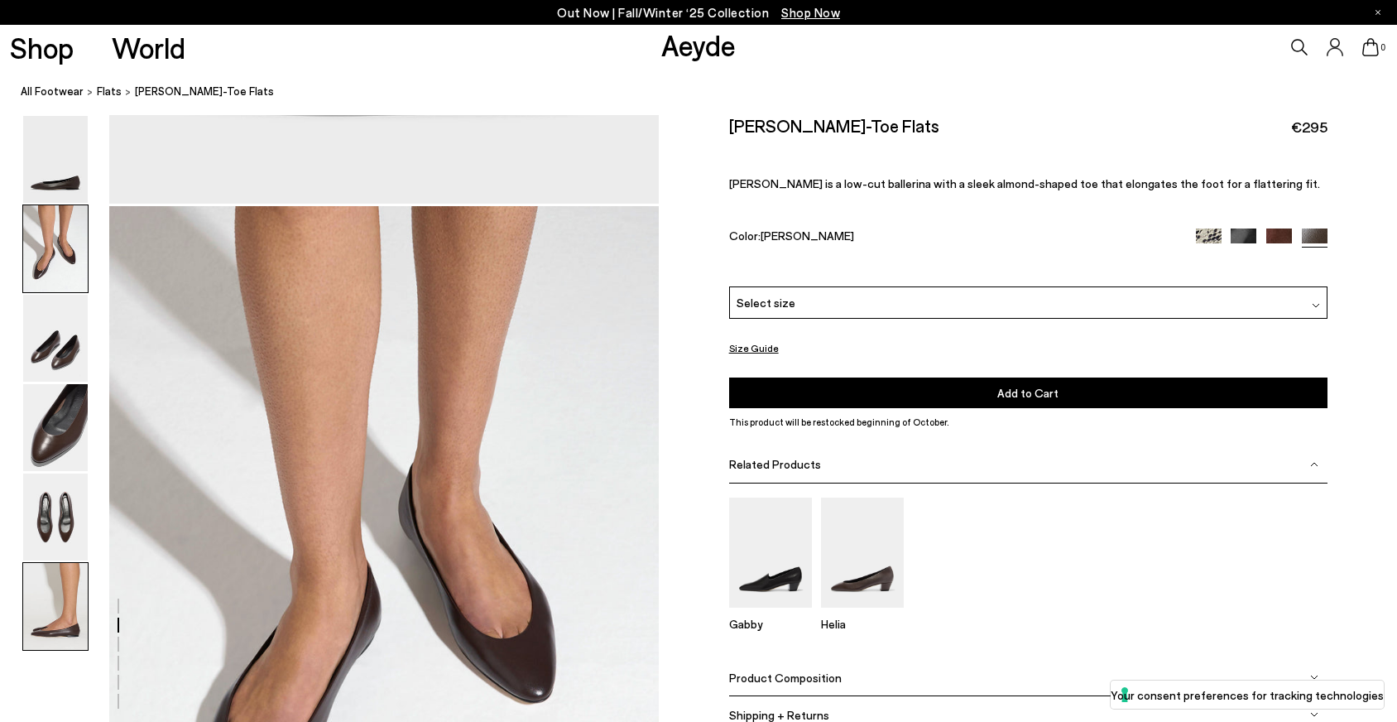
click at [69, 605] on img at bounding box center [55, 606] width 65 height 87
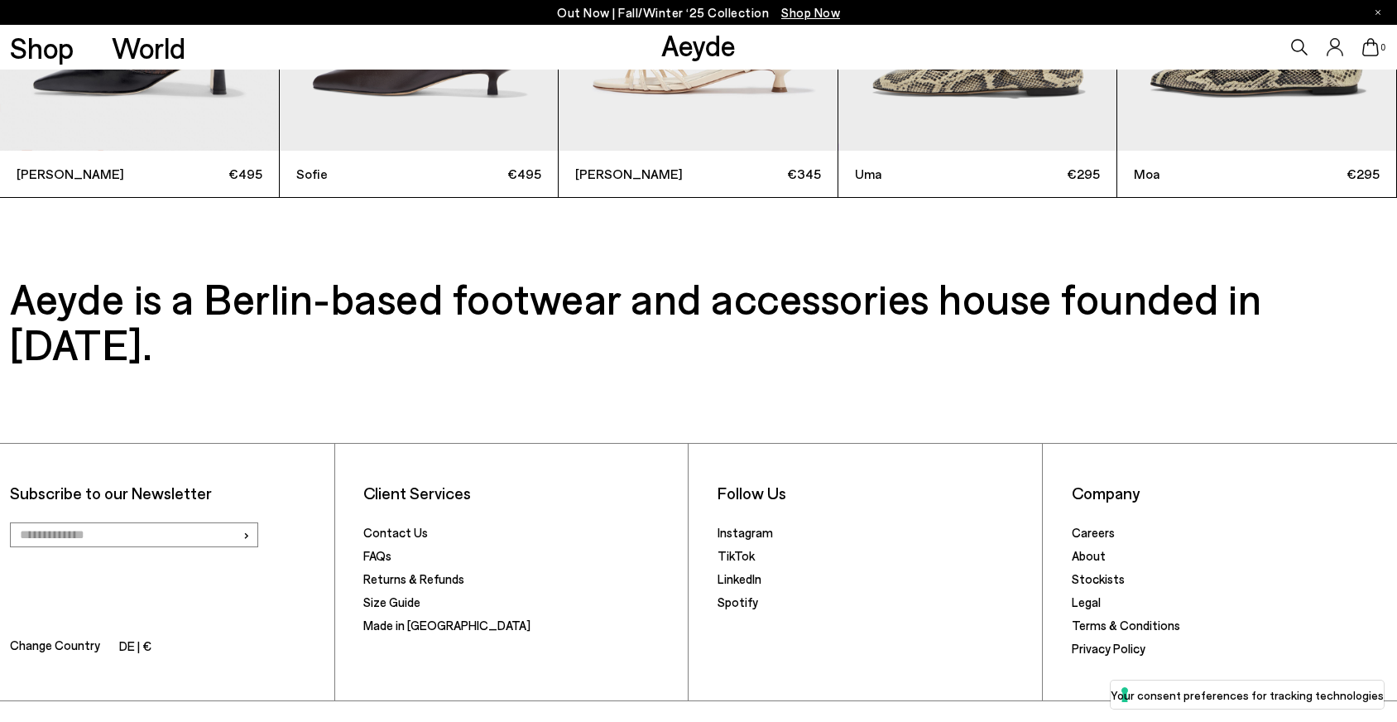
scroll to position [5932, 0]
